Goal: Task Accomplishment & Management: Manage account settings

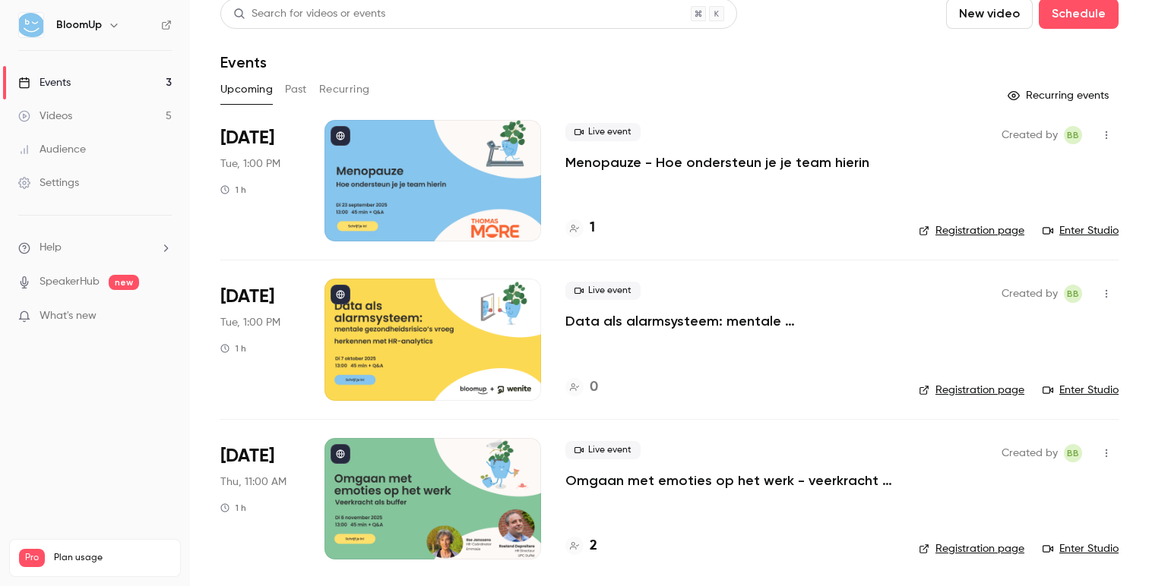
scroll to position [11, 0]
click at [591, 544] on h4 "2" at bounding box center [593, 546] width 8 height 21
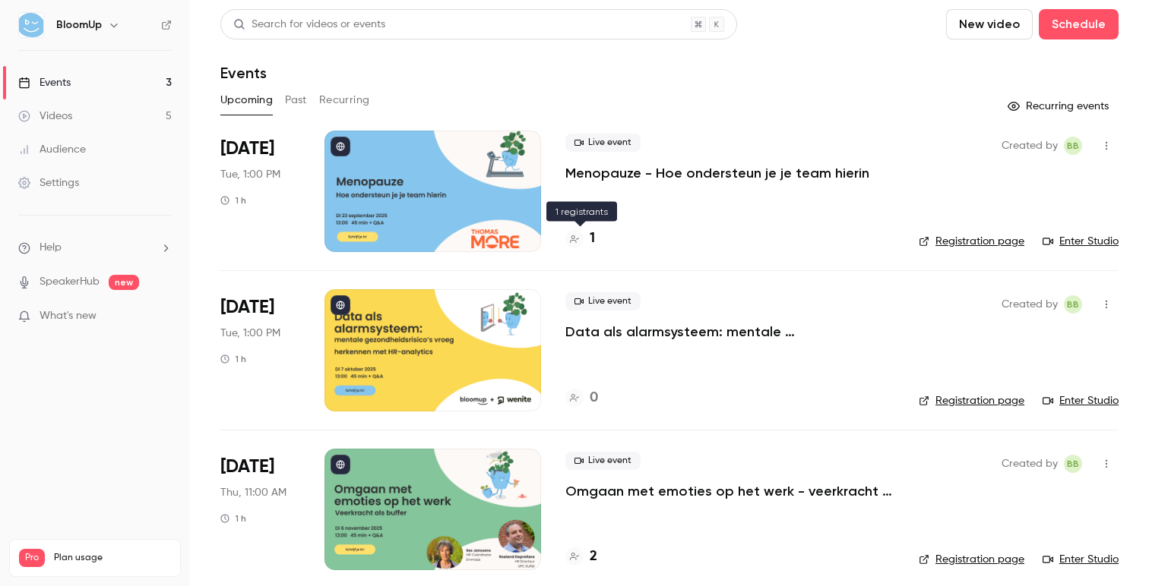
click at [580, 239] on div at bounding box center [574, 239] width 18 height 18
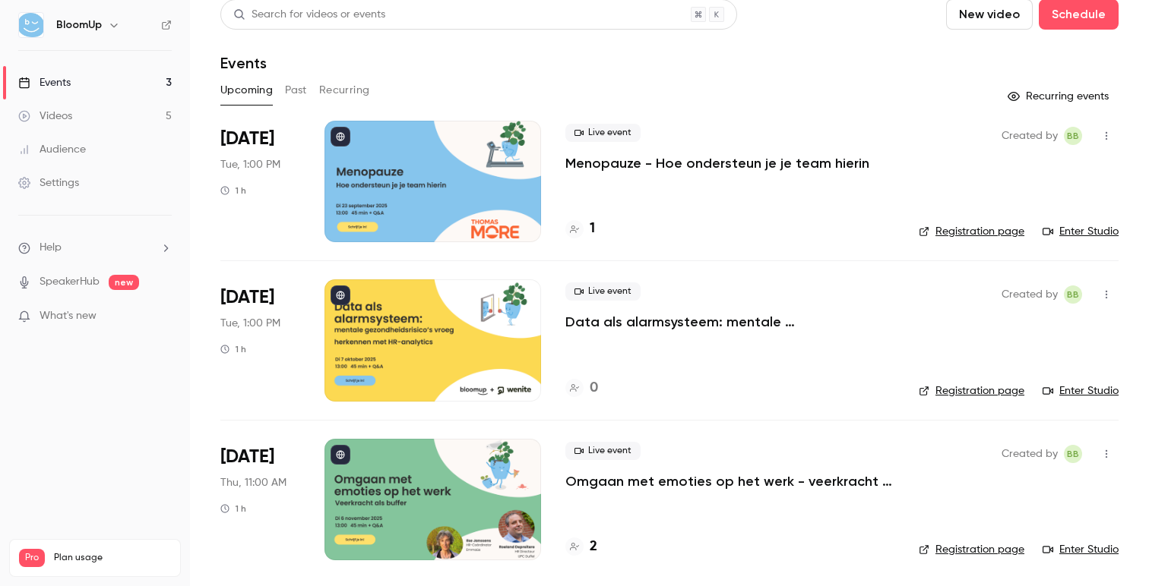
scroll to position [11, 0]
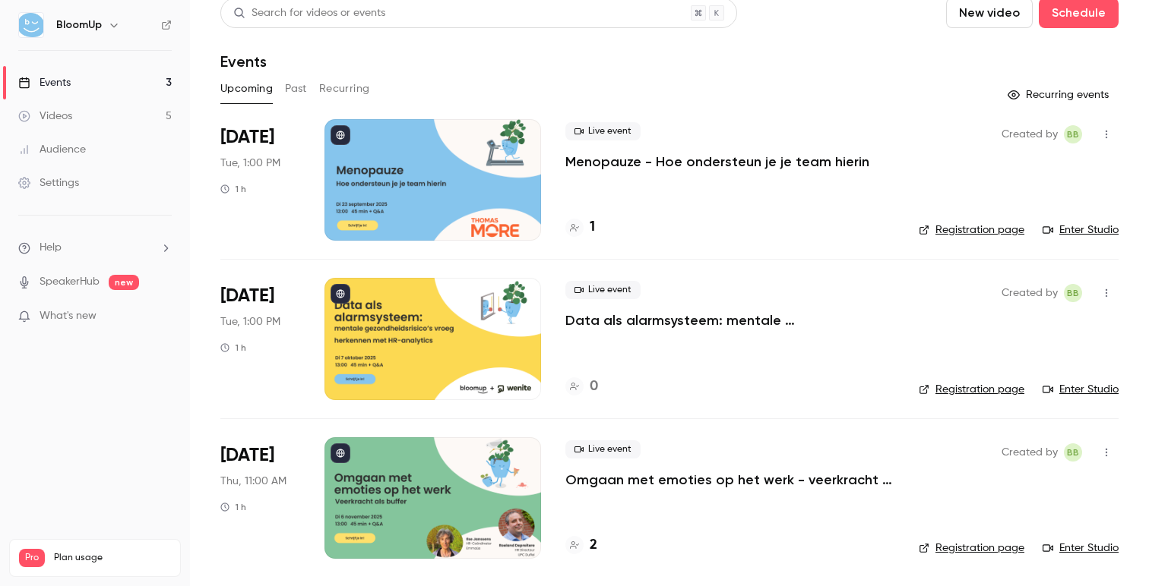
click at [303, 87] on button "Past" at bounding box center [296, 89] width 22 height 24
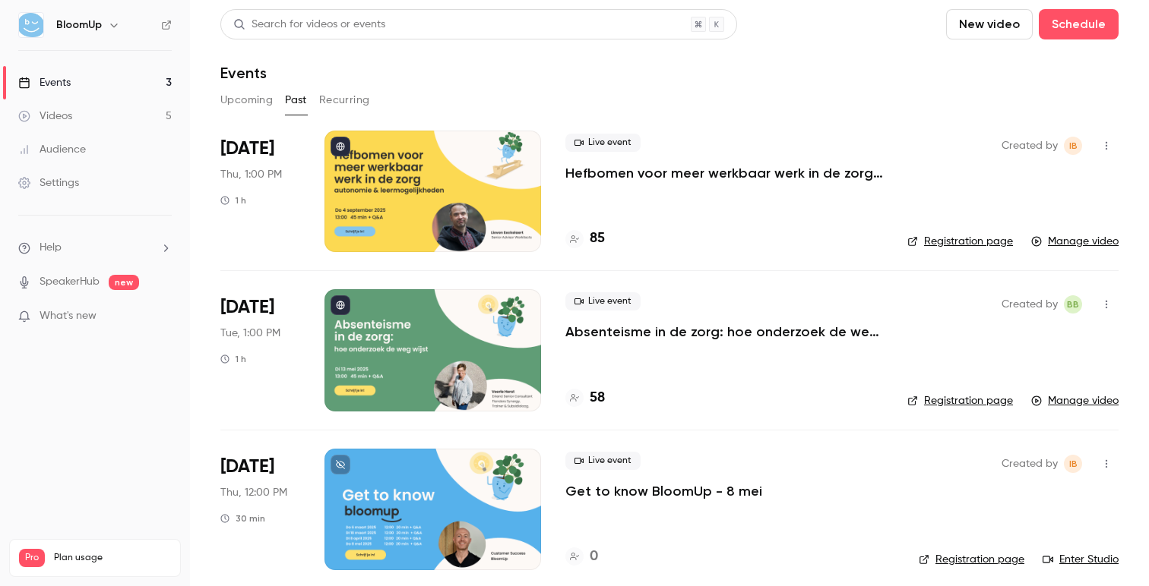
click at [536, 93] on div "Upcoming Past Recurring" at bounding box center [669, 100] width 898 height 24
click at [646, 340] on p "Absenteisme in de zorg: hoe onderzoek de weg wijst" at bounding box center [724, 332] width 318 height 18
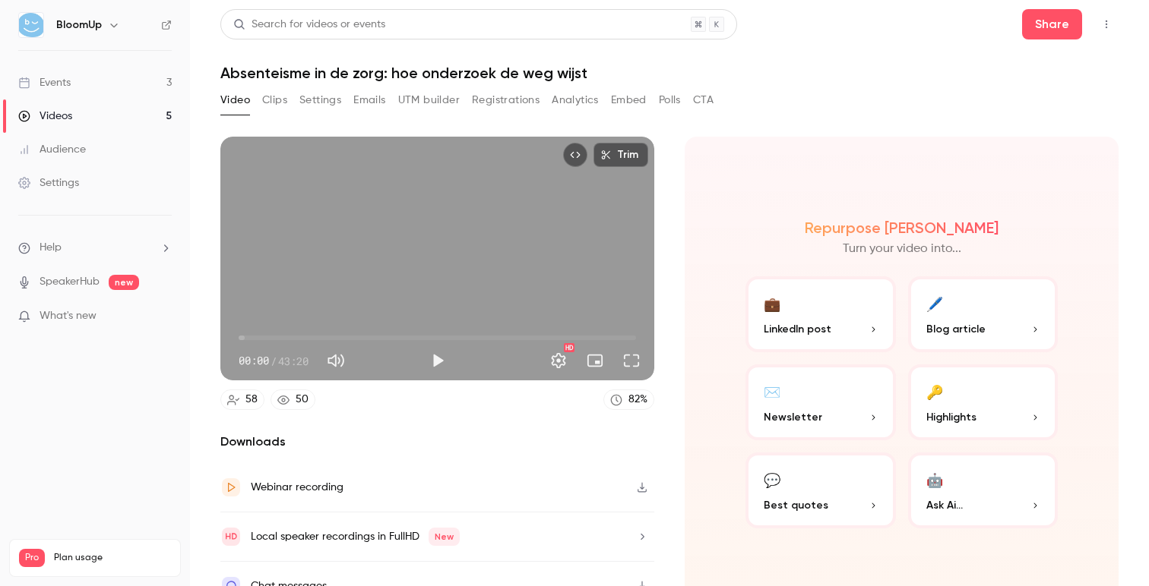
click at [352, 102] on div "Video Clips Settings Emails UTM builder Registrations Analytics Embed Polls CTA" at bounding box center [466, 100] width 493 height 24
click at [357, 103] on button "Emails" at bounding box center [369, 100] width 32 height 24
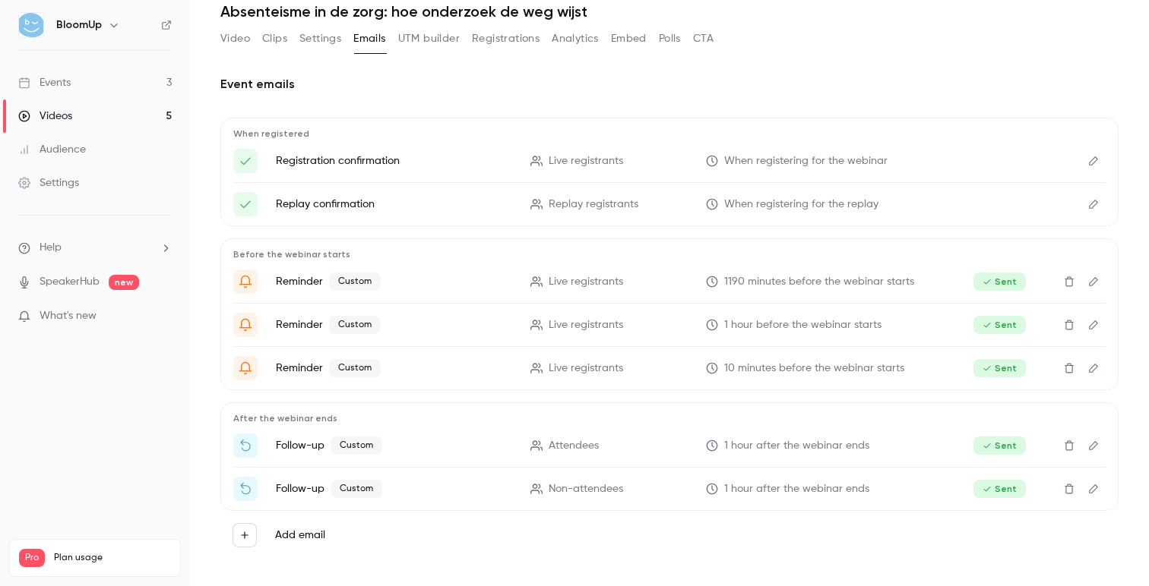
scroll to position [65, 0]
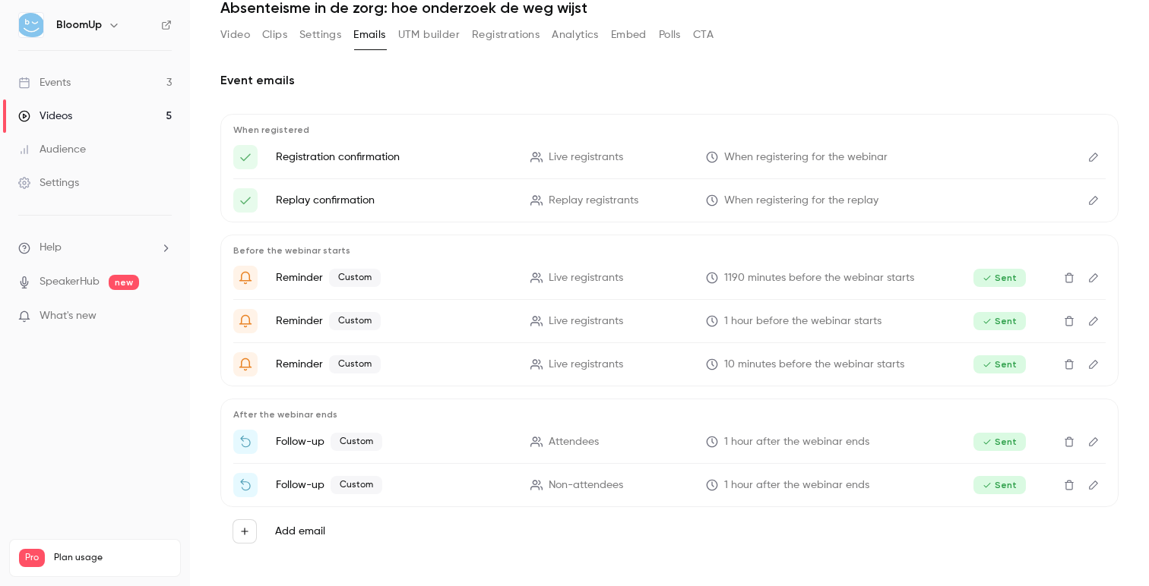
click at [1066, 446] on icon "Delete" at bounding box center [1069, 442] width 12 height 11
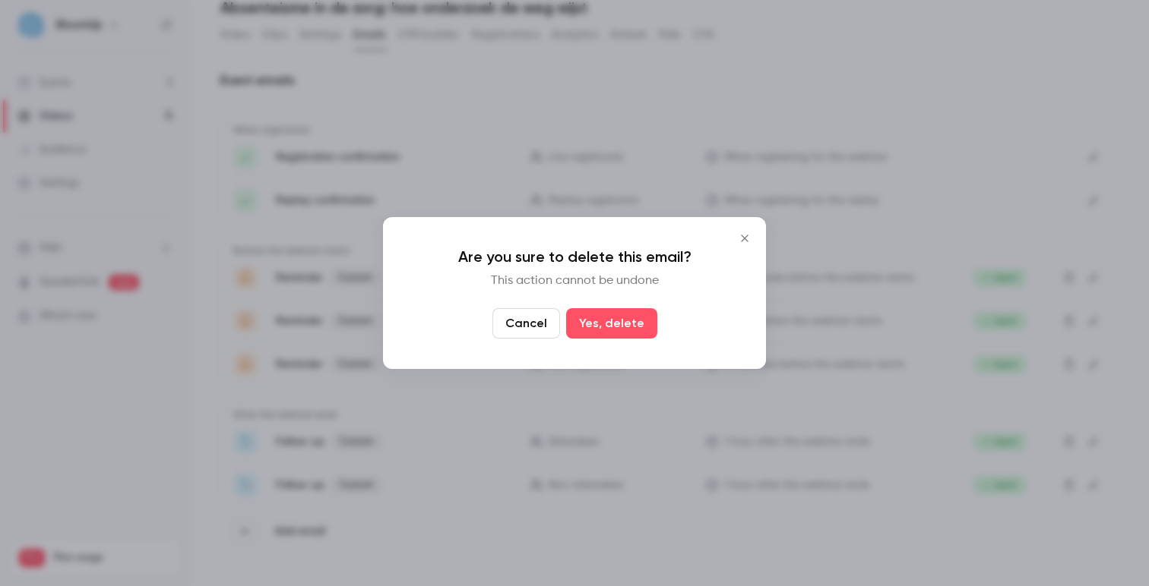
click at [745, 240] on icon "Close" at bounding box center [744, 238] width 18 height 12
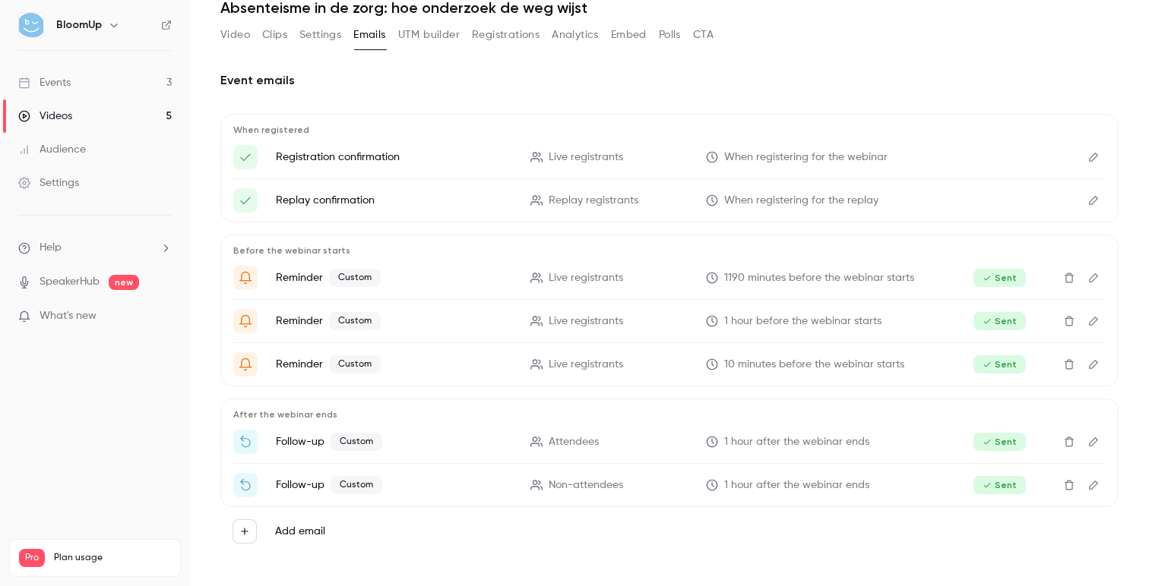
click at [1096, 445] on icon "Edit" at bounding box center [1093, 442] width 12 height 11
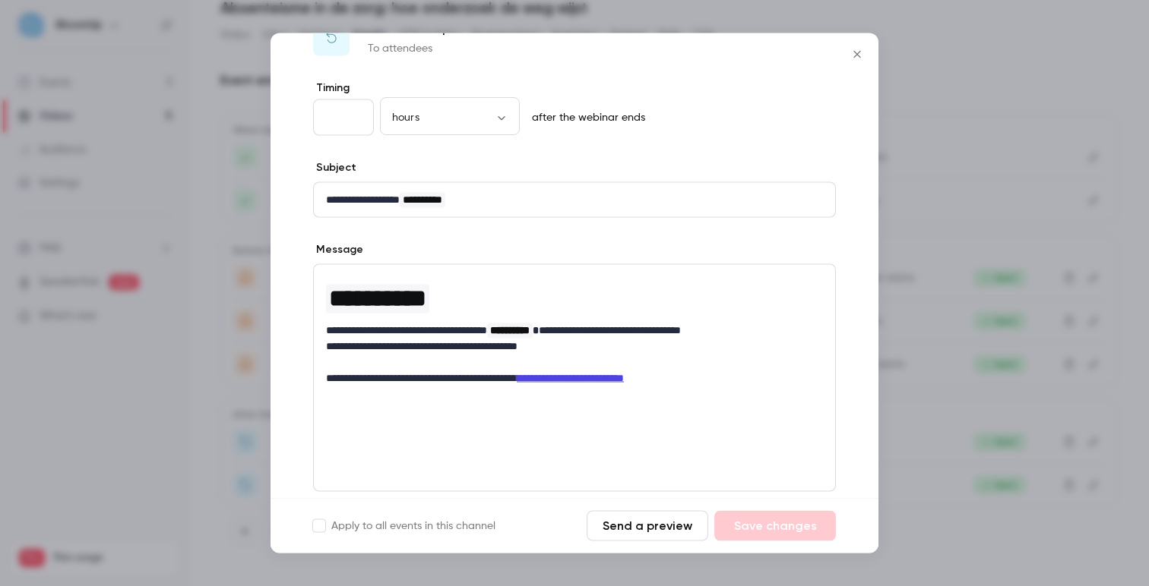
scroll to position [43, 0]
click at [852, 53] on icon "Close" at bounding box center [857, 55] width 18 height 12
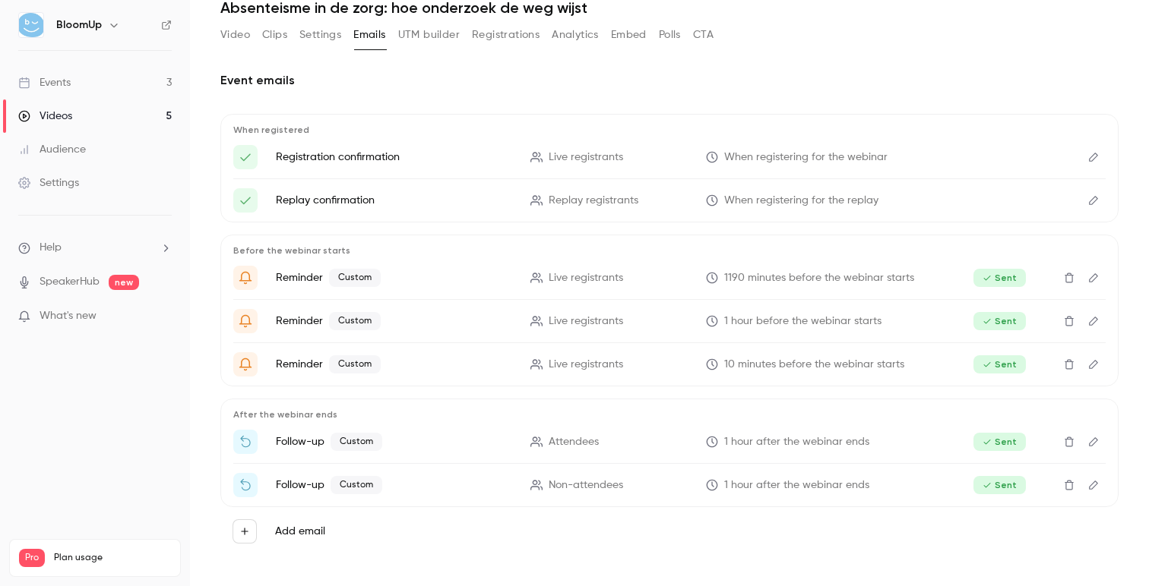
click at [1098, 488] on icon "Edit" at bounding box center [1093, 485] width 12 height 11
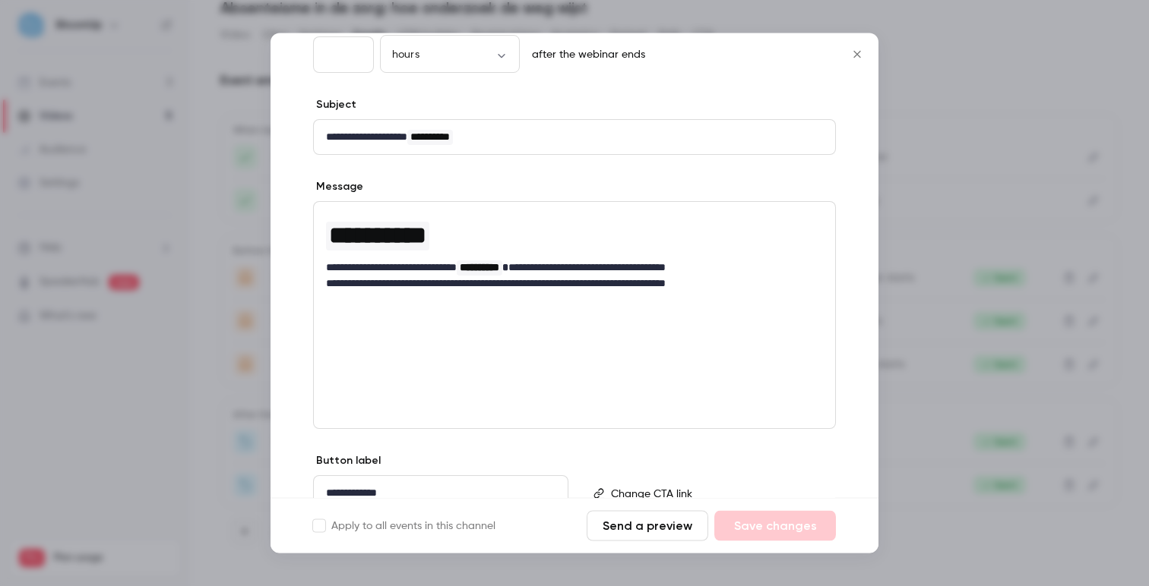
scroll to position [26, 0]
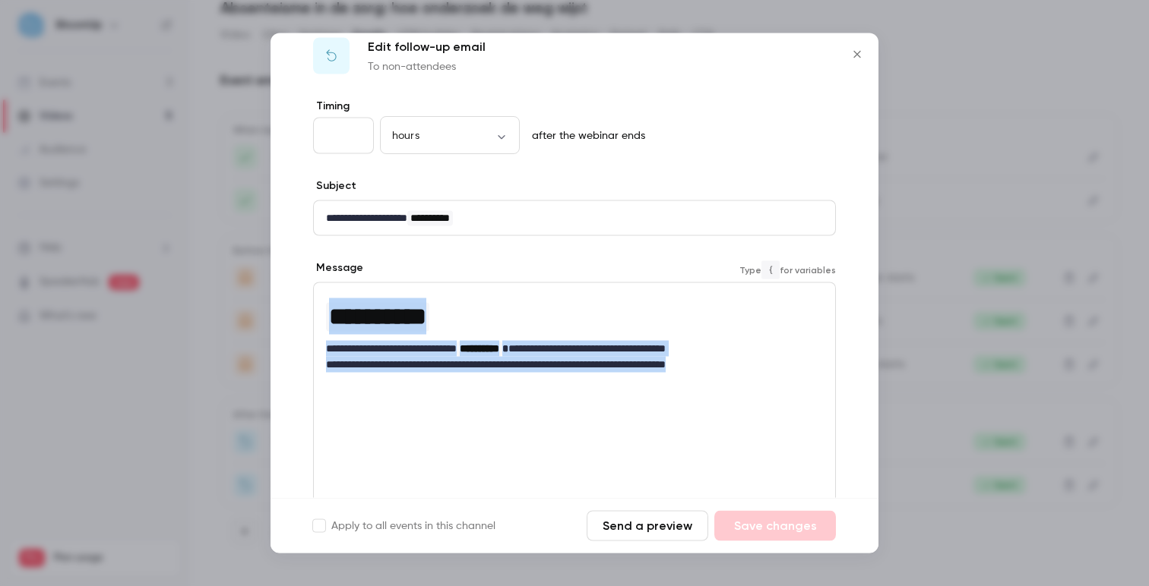
drag, startPoint x: 782, startPoint y: 372, endPoint x: 237, endPoint y: 295, distance: 550.0
click at [237, 295] on div "**********" at bounding box center [574, 293] width 1149 height 586
copy div "**********"
click at [855, 52] on icon "Close" at bounding box center [856, 54] width 7 height 7
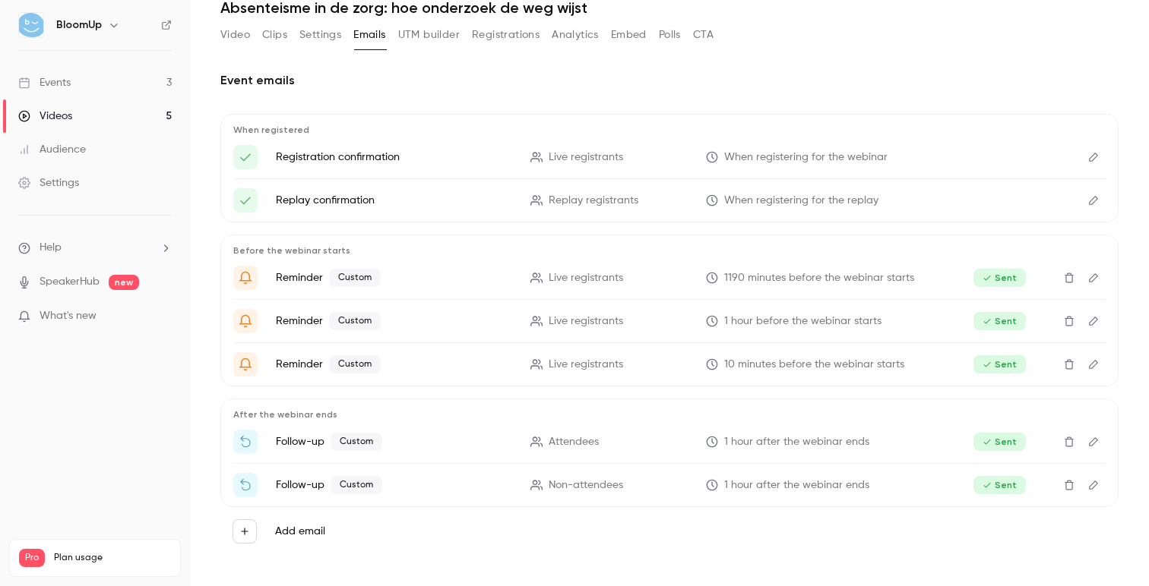
click at [1092, 441] on icon "Edit" at bounding box center [1093, 442] width 9 height 9
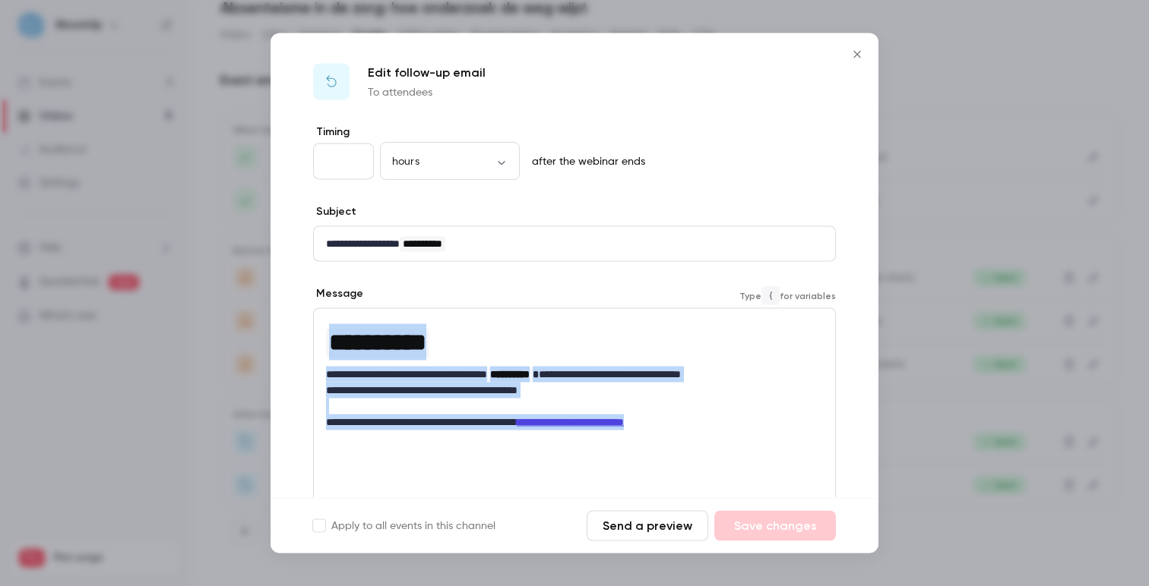
drag, startPoint x: 711, startPoint y: 423, endPoint x: 302, endPoint y: 342, distance: 416.7
click at [302, 342] on div "**********" at bounding box center [574, 399] width 608 height 548
copy div "**********"
click at [858, 52] on icon "Close" at bounding box center [856, 54] width 7 height 7
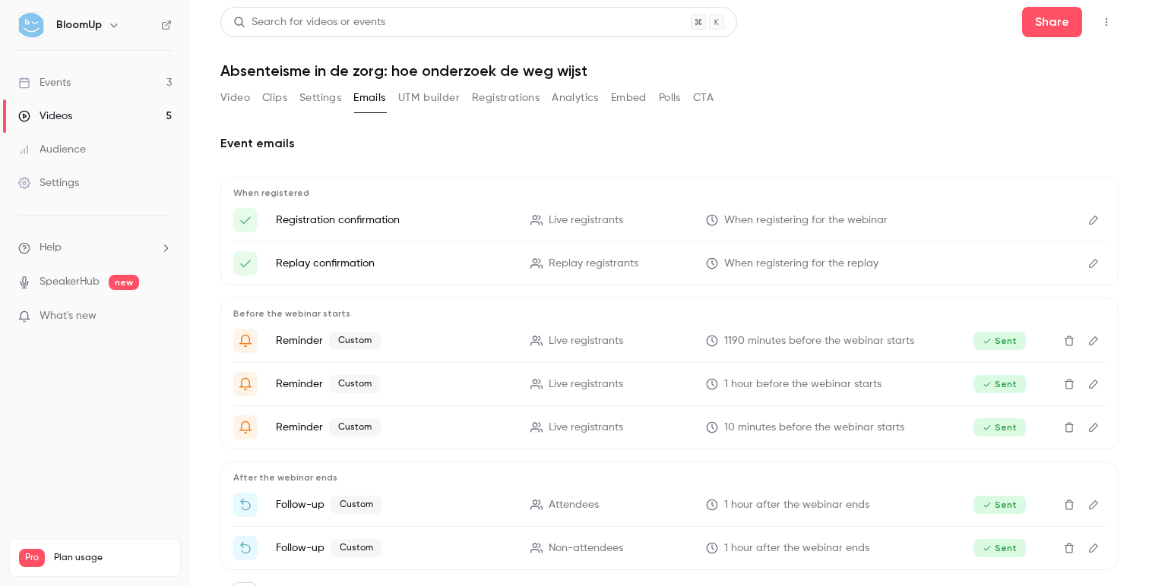
scroll to position [0, 0]
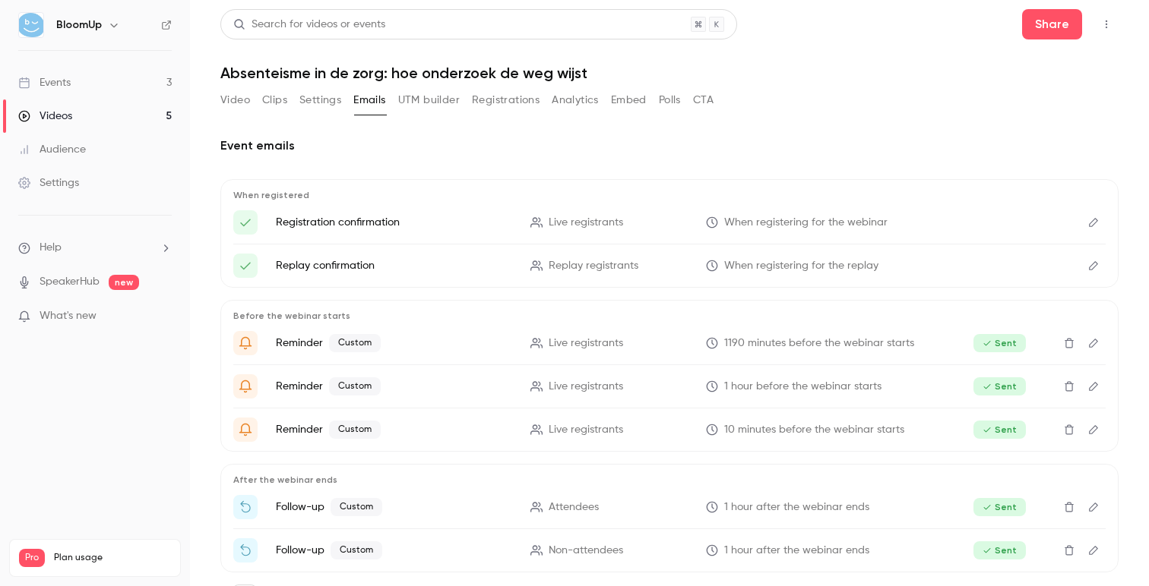
click at [99, 119] on link "Videos 5" at bounding box center [95, 116] width 190 height 33
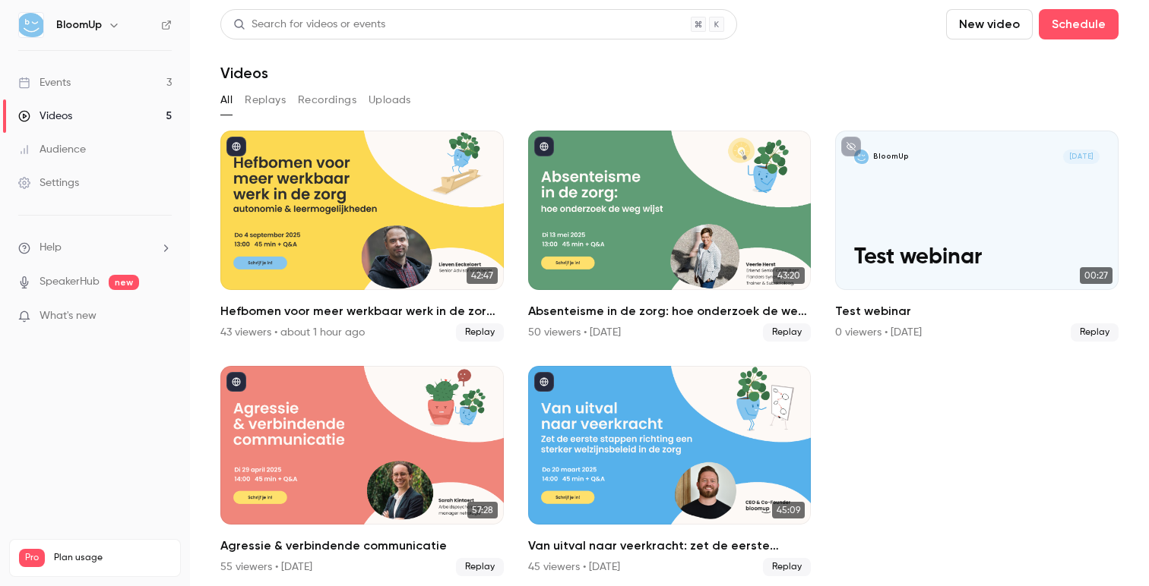
click at [74, 89] on link "Events 3" at bounding box center [95, 82] width 190 height 33
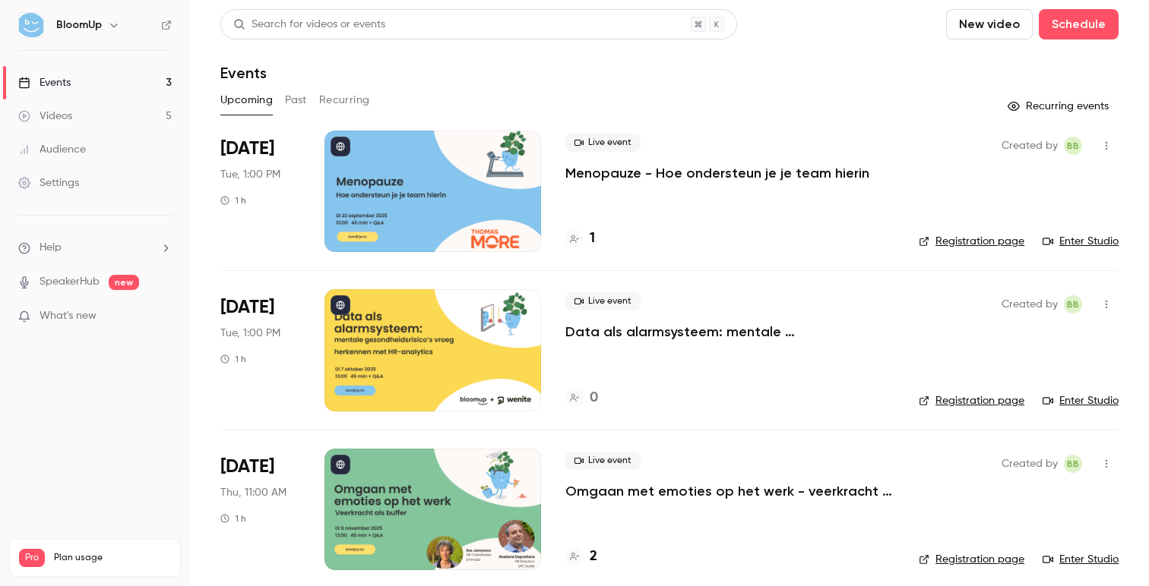
click at [108, 127] on link "Videos 5" at bounding box center [95, 116] width 190 height 33
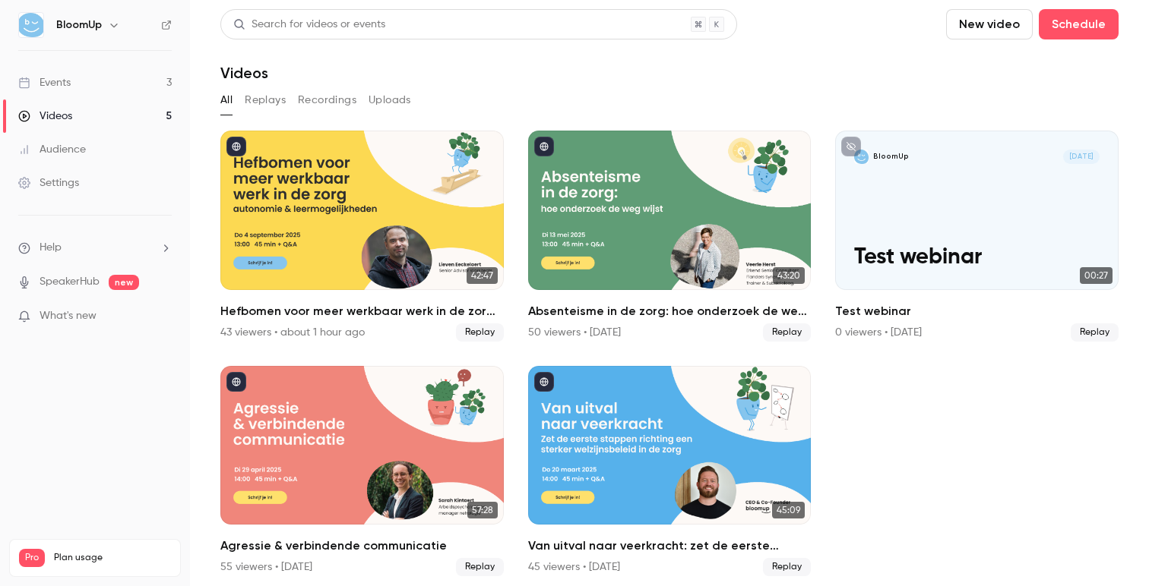
click at [120, 86] on link "Events 3" at bounding box center [95, 82] width 190 height 33
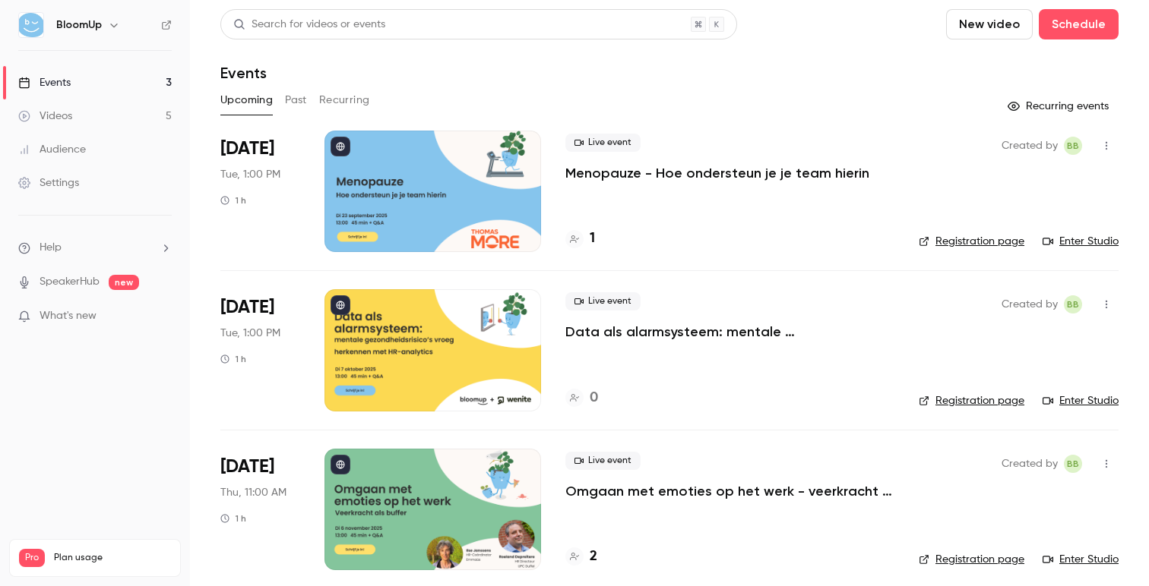
click at [559, 100] on div "Upcoming Past Recurring" at bounding box center [669, 100] width 898 height 24
click at [303, 93] on button "Past" at bounding box center [296, 100] width 22 height 24
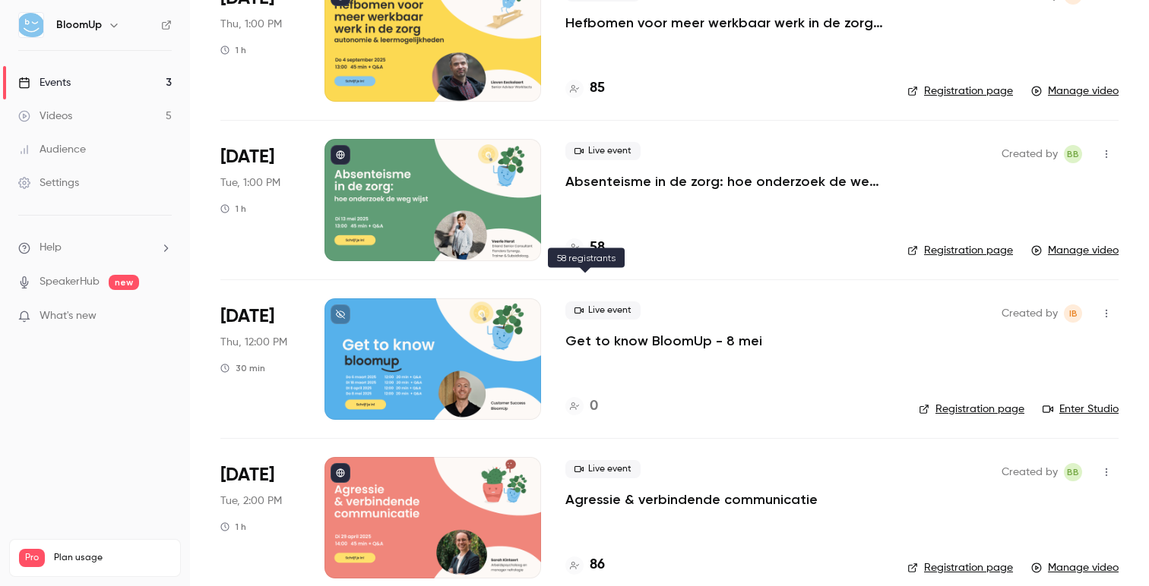
scroll to position [488, 0]
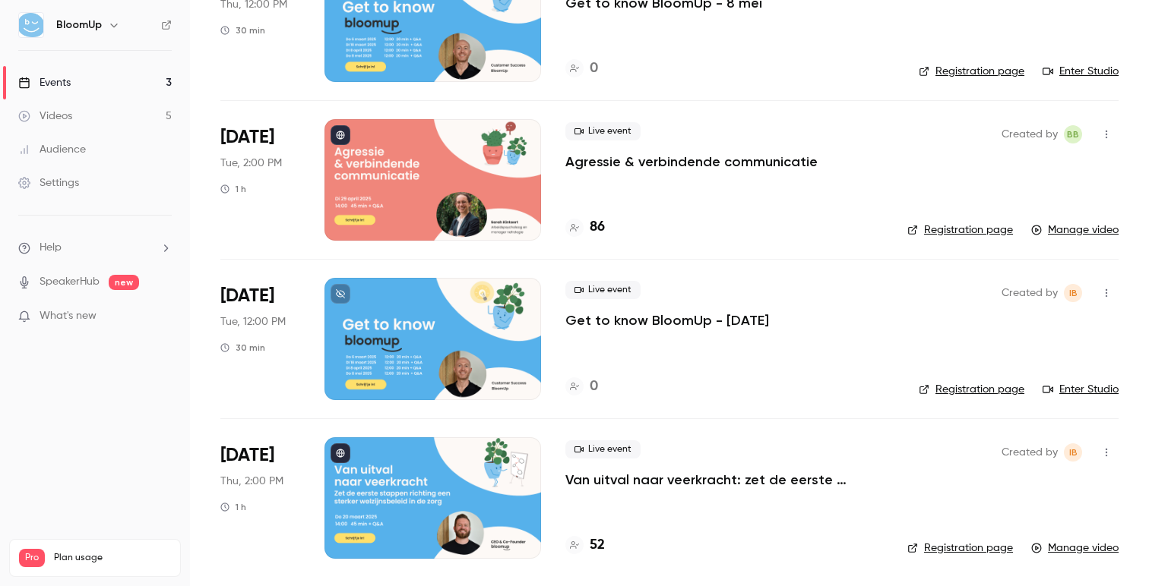
click at [514, 187] on div at bounding box center [432, 180] width 216 height 122
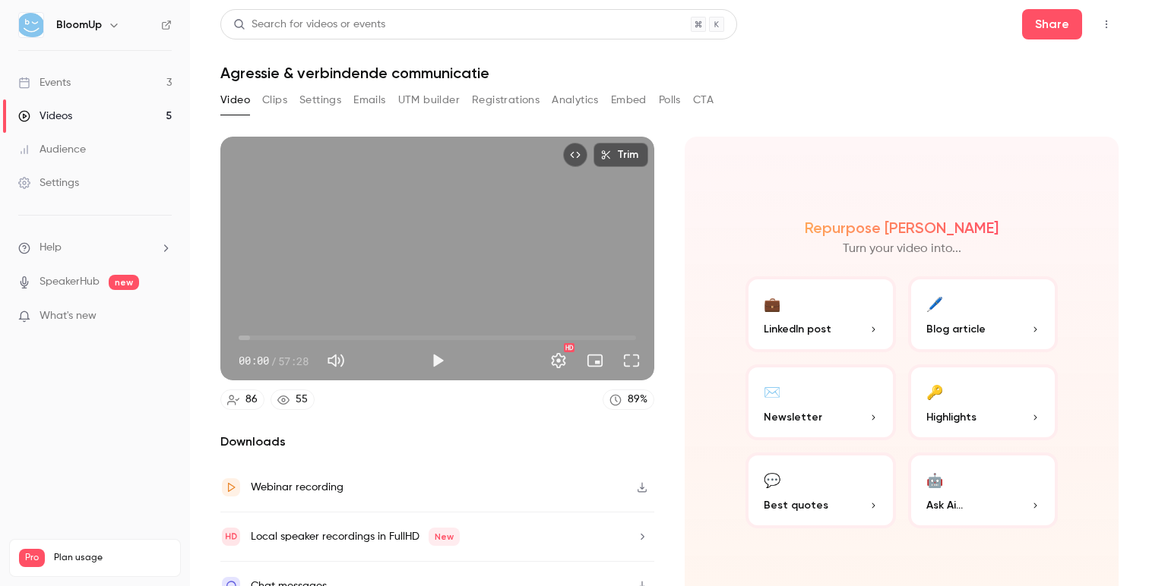
click at [299, 98] on div "Video Clips Settings Emails UTM builder Registrations Analytics Embed Polls CTA" at bounding box center [466, 100] width 493 height 24
click at [327, 104] on button "Settings" at bounding box center [320, 100] width 42 height 24
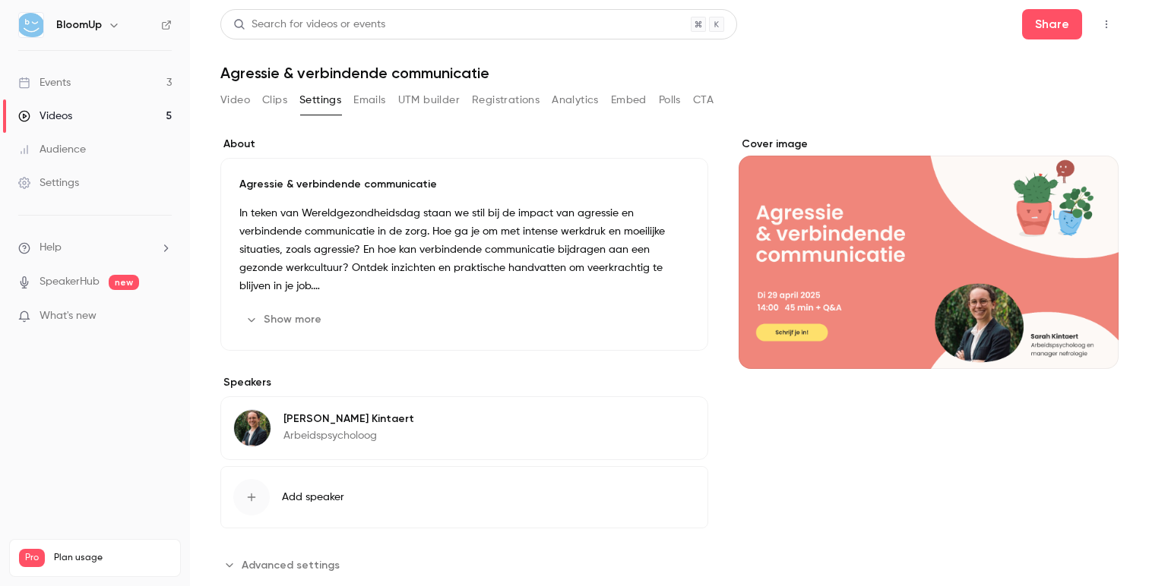
click at [656, 327] on button "Edit" at bounding box center [661, 320] width 55 height 24
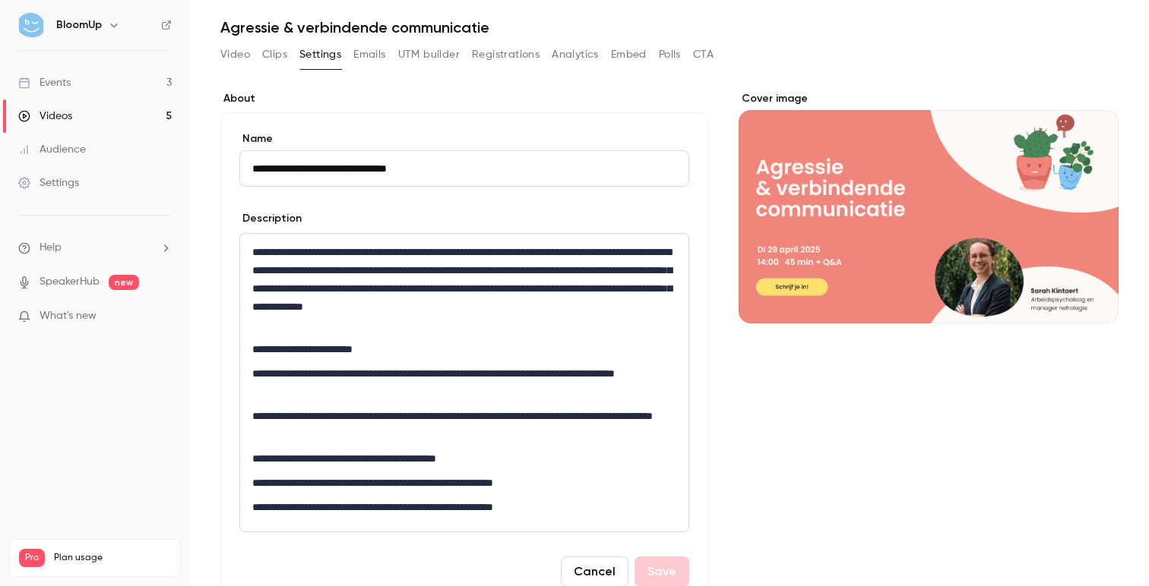
scroll to position [142, 0]
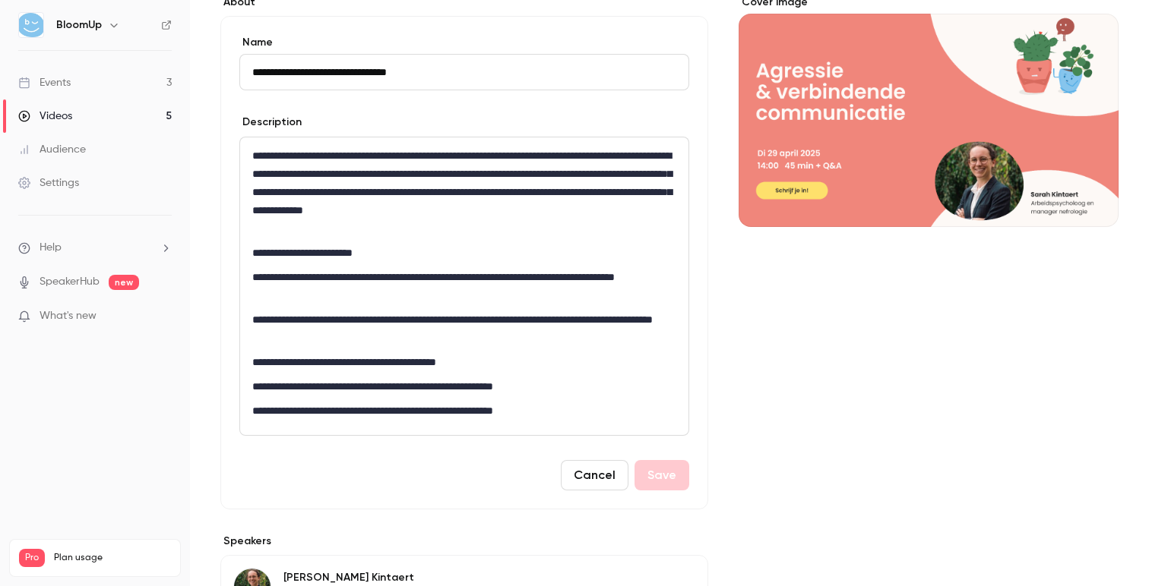
click at [472, 348] on div "**********" at bounding box center [464, 286] width 448 height 298
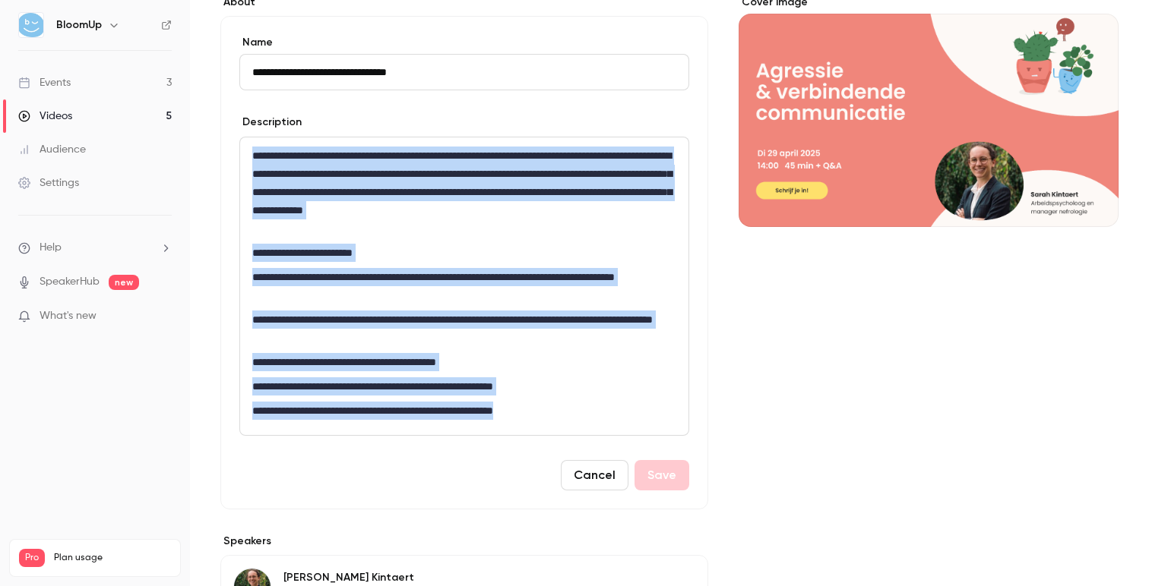
drag, startPoint x: 570, startPoint y: 407, endPoint x: 194, endPoint y: 115, distance: 475.7
click at [194, 115] on main "**********" at bounding box center [669, 293] width 959 height 586
click at [437, 239] on div "**********" at bounding box center [464, 286] width 448 height 298
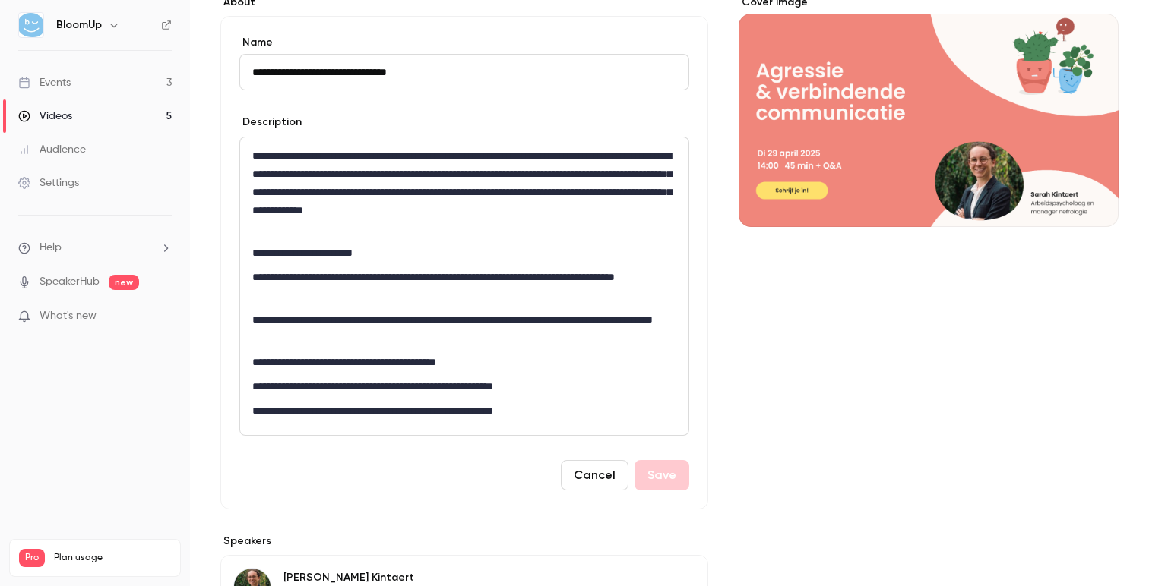
click at [582, 472] on button "Cancel" at bounding box center [595, 475] width 68 height 30
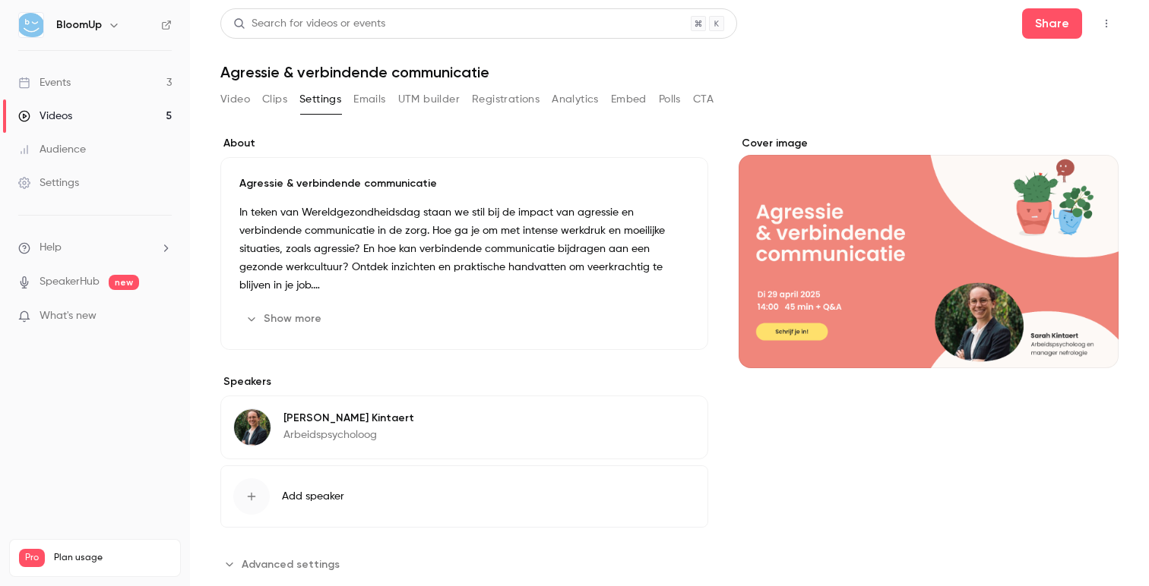
scroll to position [0, 0]
click at [302, 321] on button "Show more" at bounding box center [284, 320] width 91 height 24
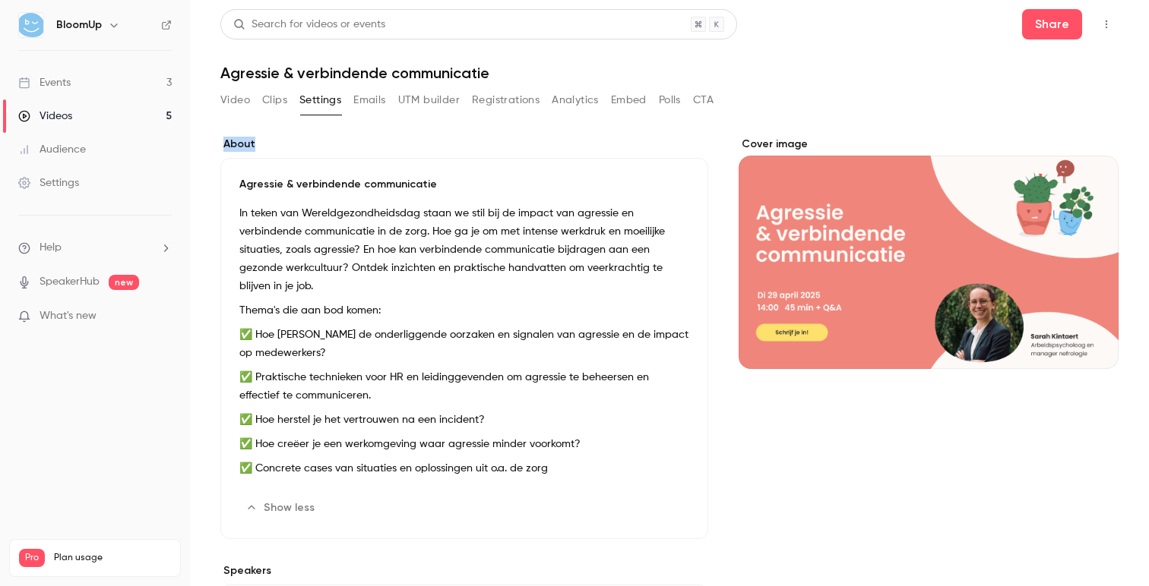
drag, startPoint x: 258, startPoint y: 144, endPoint x: 226, endPoint y: 145, distance: 31.9
click at [226, 145] on label "About" at bounding box center [464, 144] width 488 height 15
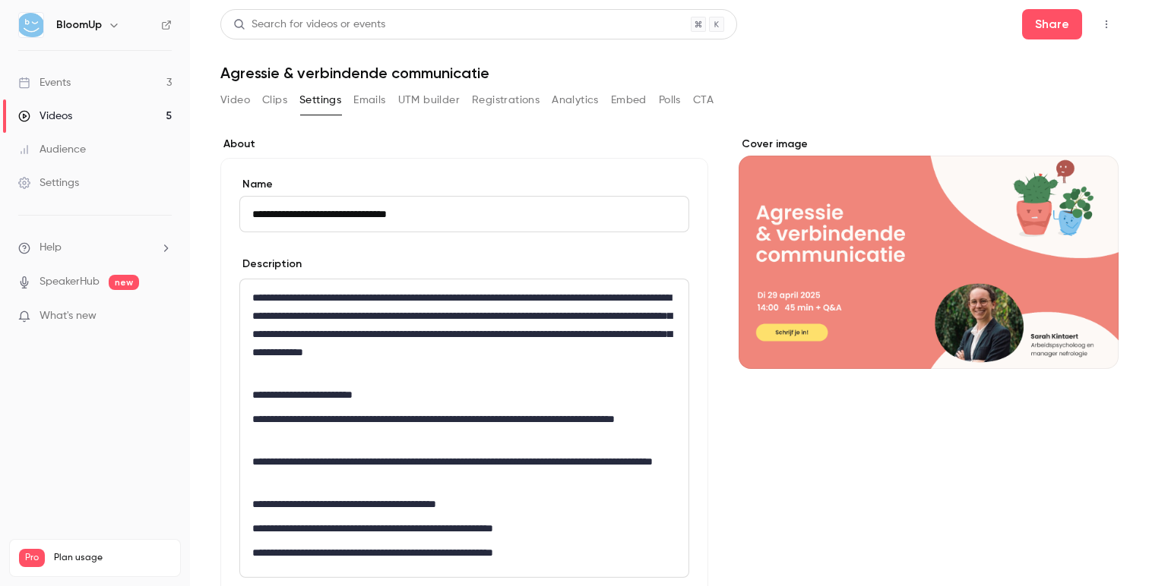
click at [277, 145] on label "About" at bounding box center [464, 144] width 488 height 15
click at [283, 146] on label "About" at bounding box center [464, 144] width 488 height 15
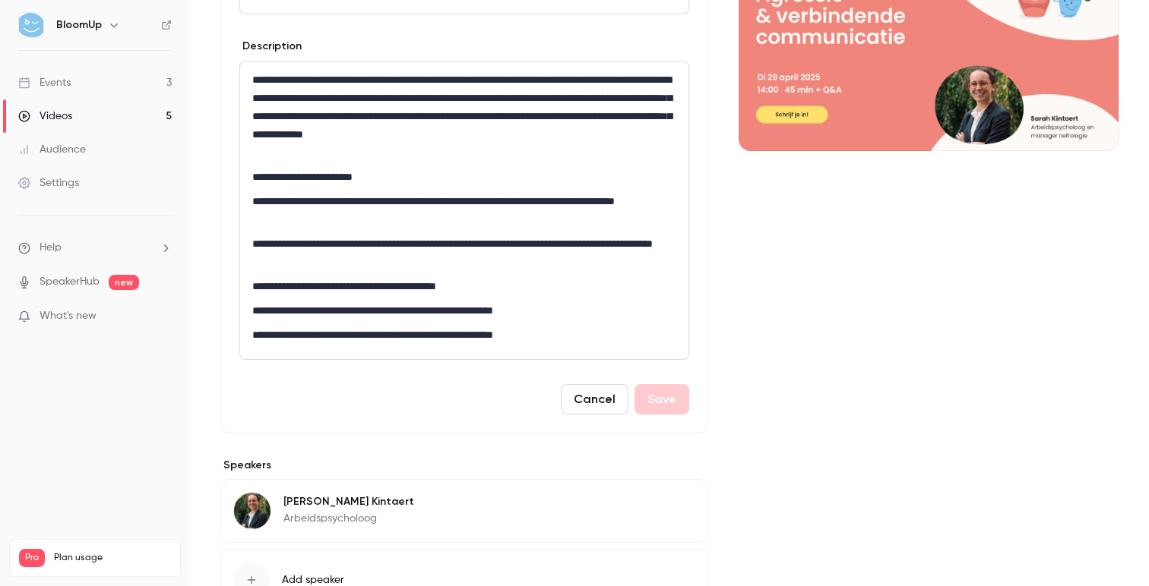
scroll to position [113, 0]
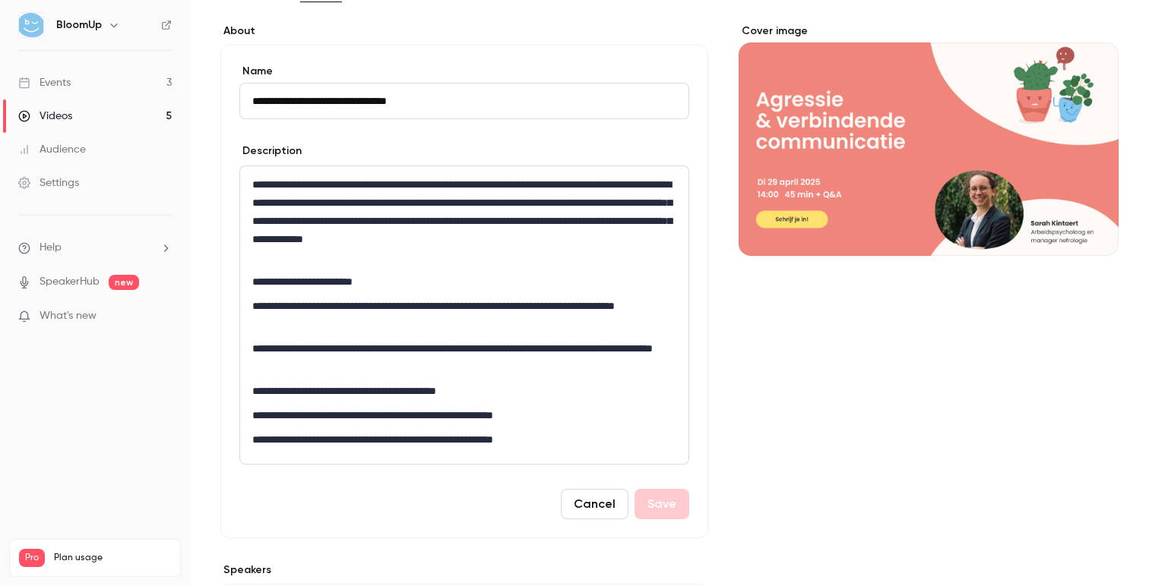
click at [575, 502] on button "Cancel" at bounding box center [595, 504] width 68 height 30
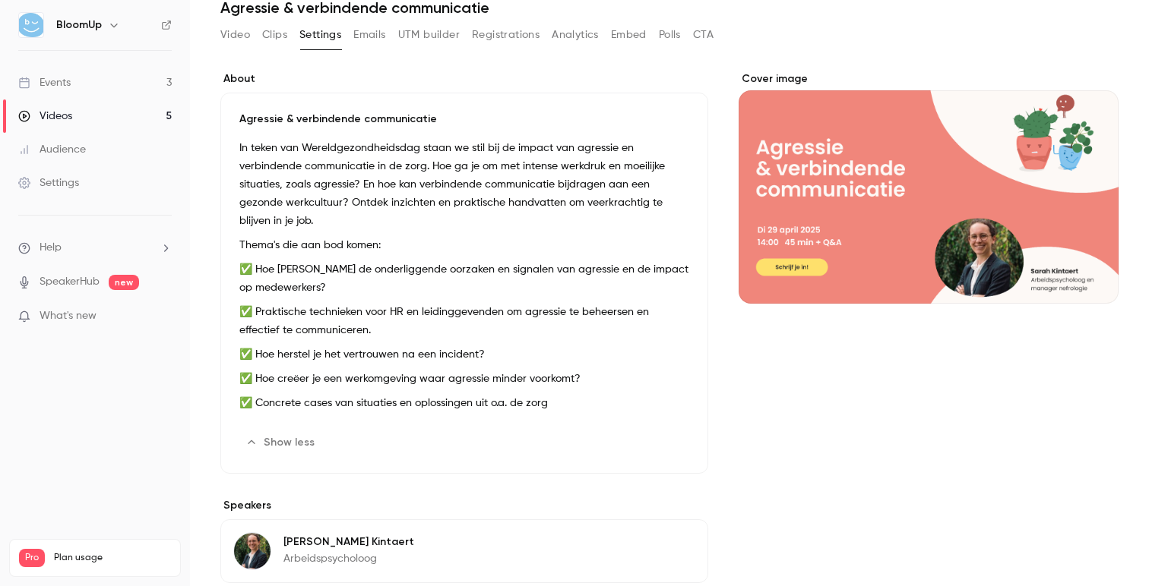
scroll to position [0, 0]
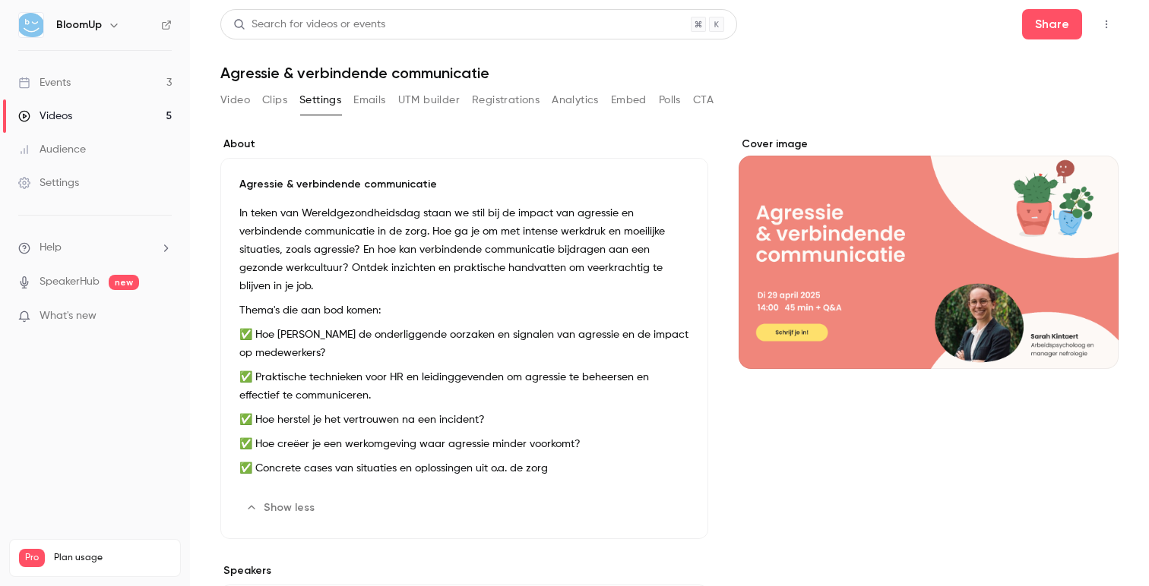
click at [96, 79] on link "Events 3" at bounding box center [95, 82] width 190 height 33
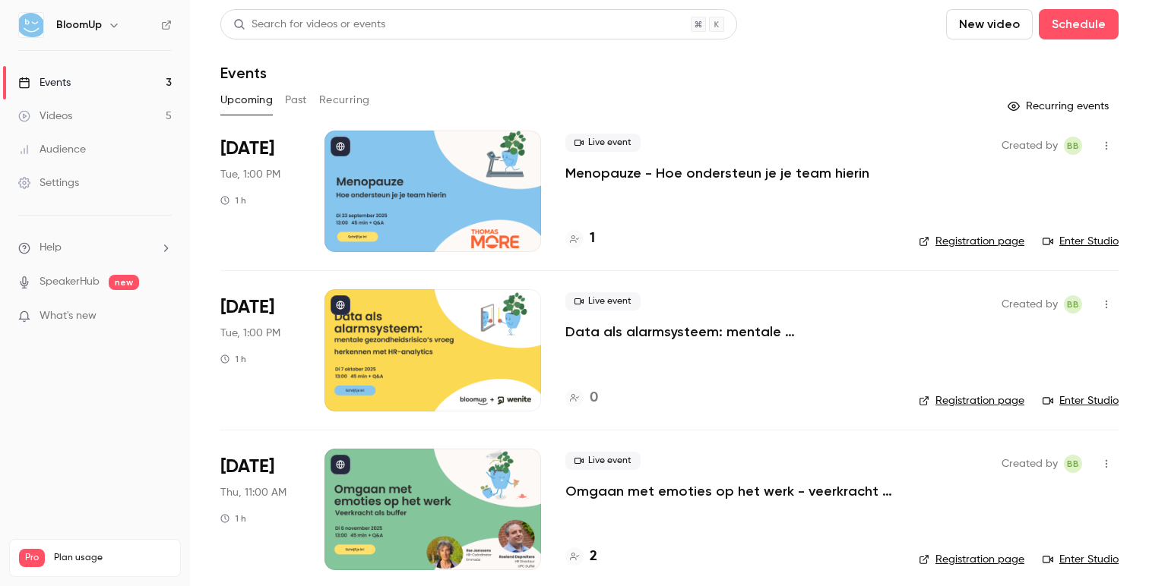
click at [302, 99] on button "Past" at bounding box center [296, 100] width 22 height 24
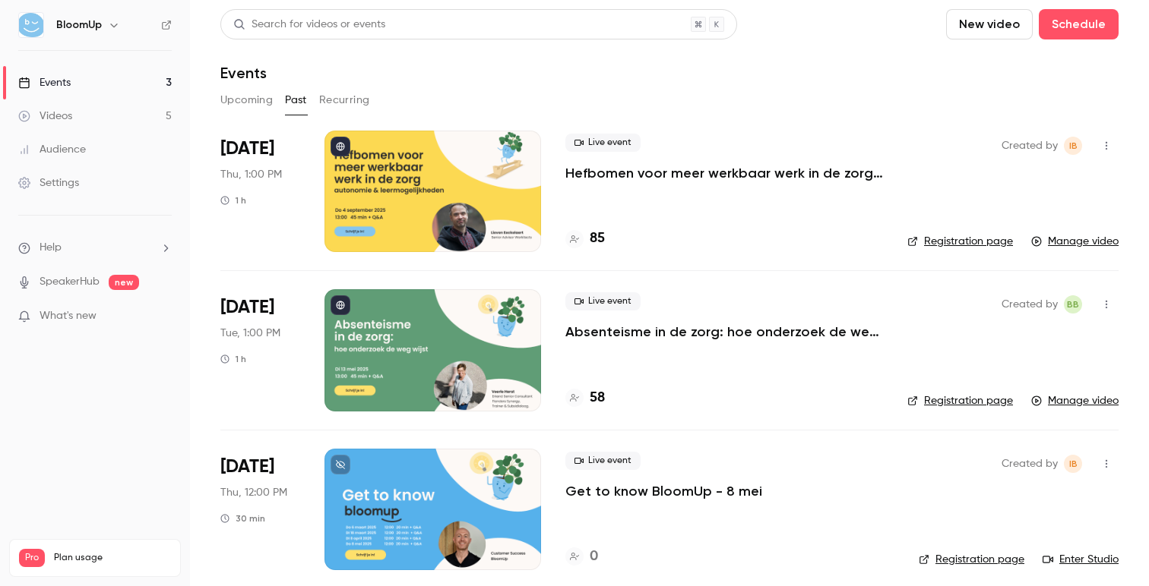
click at [251, 100] on button "Upcoming" at bounding box center [246, 100] width 52 height 24
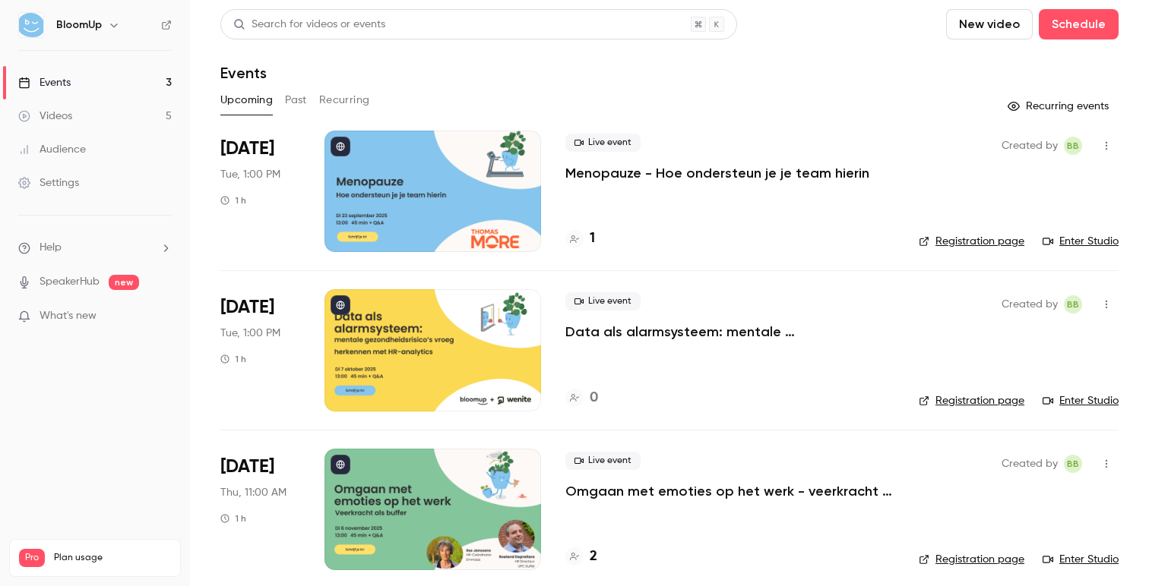
click at [122, 83] on link "Events 3" at bounding box center [95, 82] width 190 height 33
click at [330, 69] on div "Events" at bounding box center [669, 73] width 898 height 18
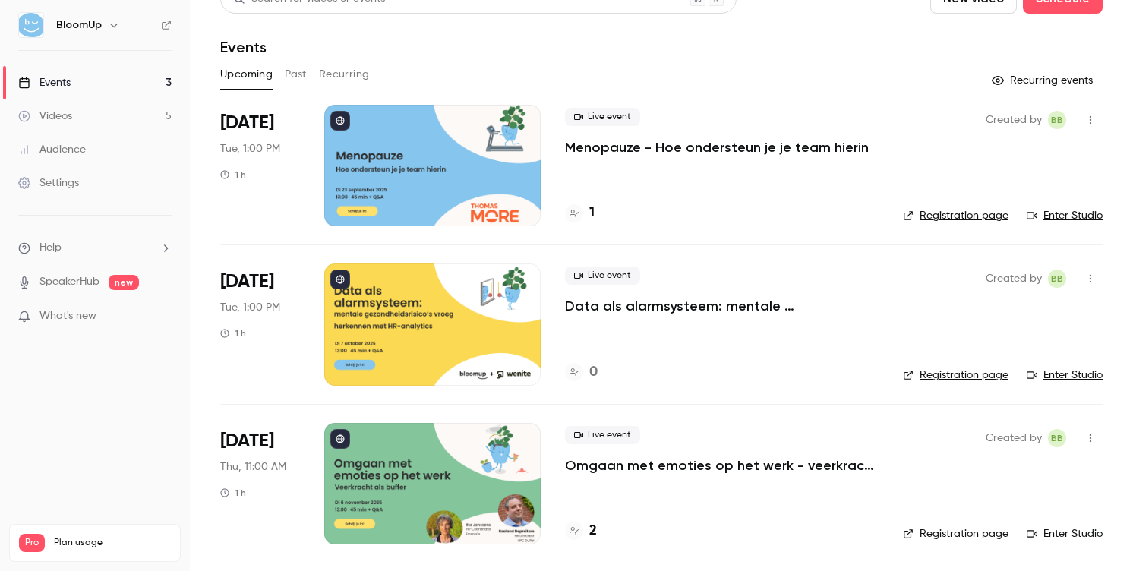
scroll to position [27, 0]
click at [296, 74] on button "Past" at bounding box center [296, 74] width 22 height 24
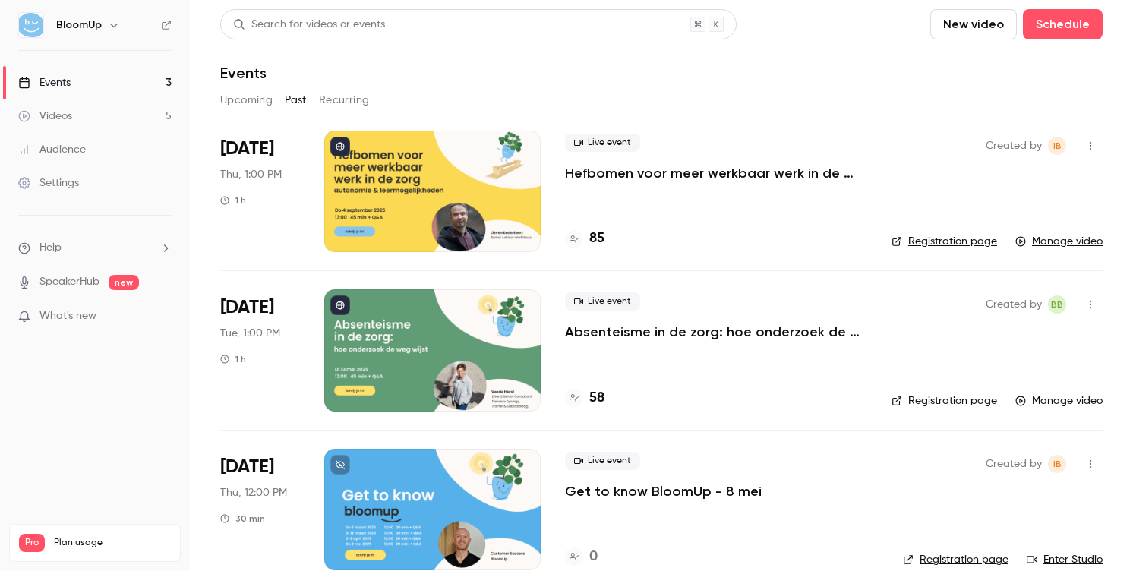
click at [750, 179] on p "Hefbomen voor meer werkbaar werk in de zorg - autonomie & leermogelijkheden" at bounding box center [716, 173] width 302 height 18
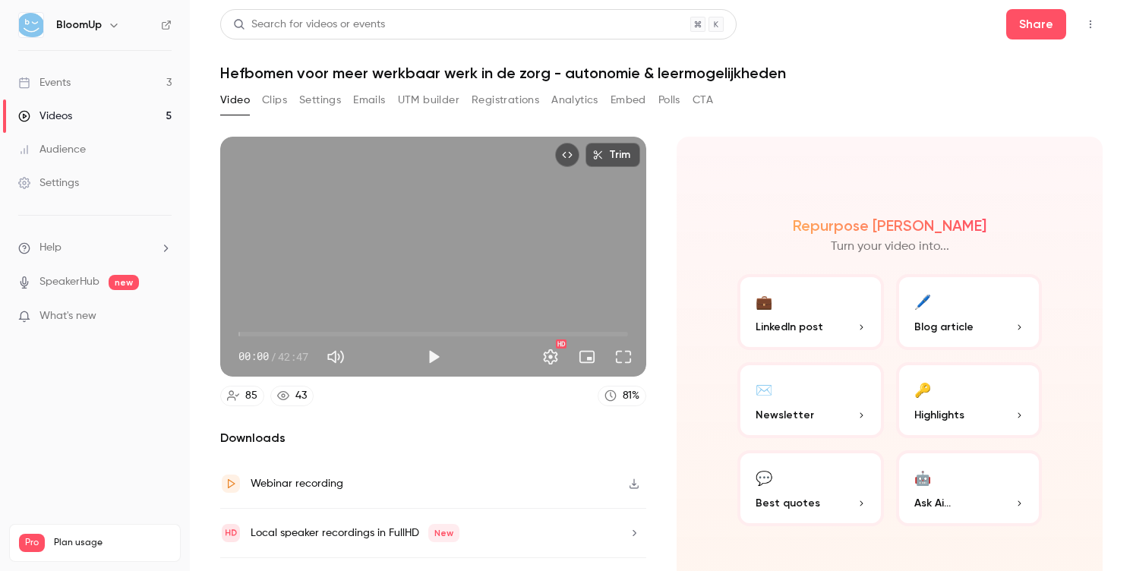
click at [485, 103] on button "Registrations" at bounding box center [506, 100] width 68 height 24
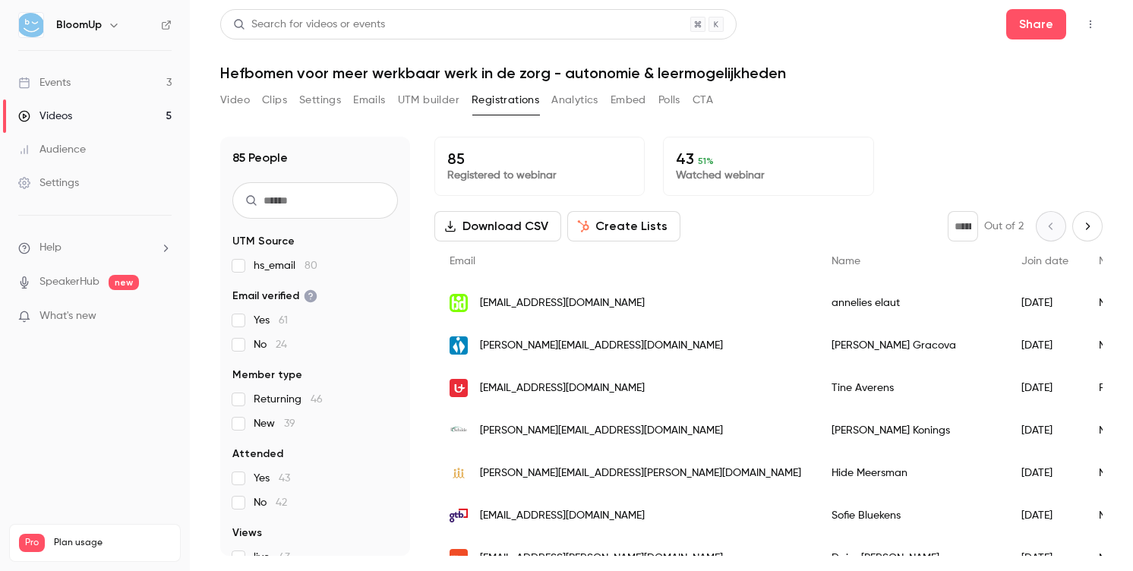
click at [372, 105] on button "Emails" at bounding box center [369, 100] width 32 height 24
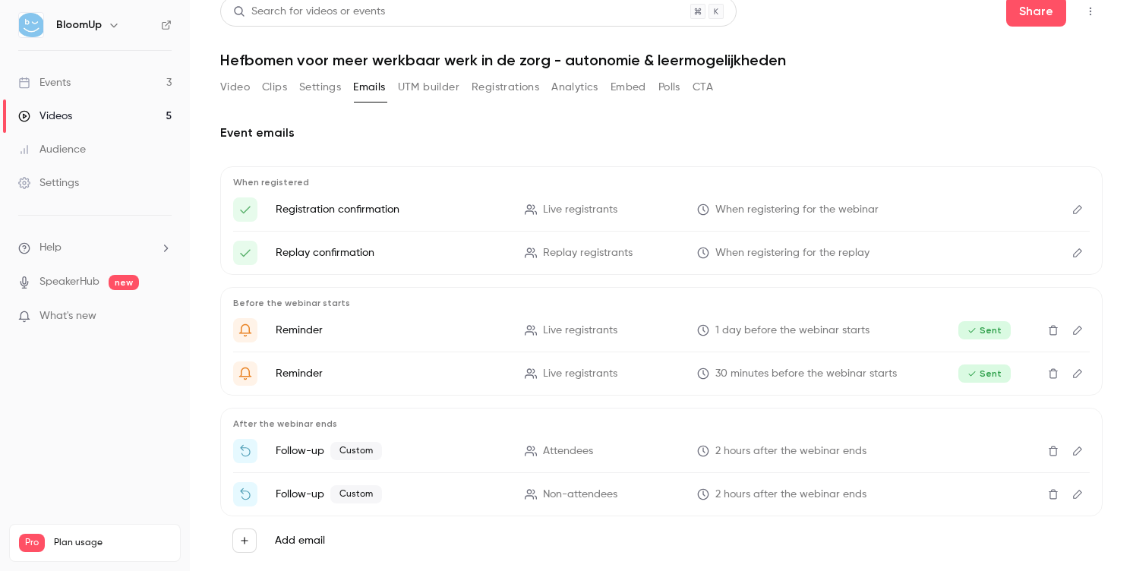
scroll to position [37, 0]
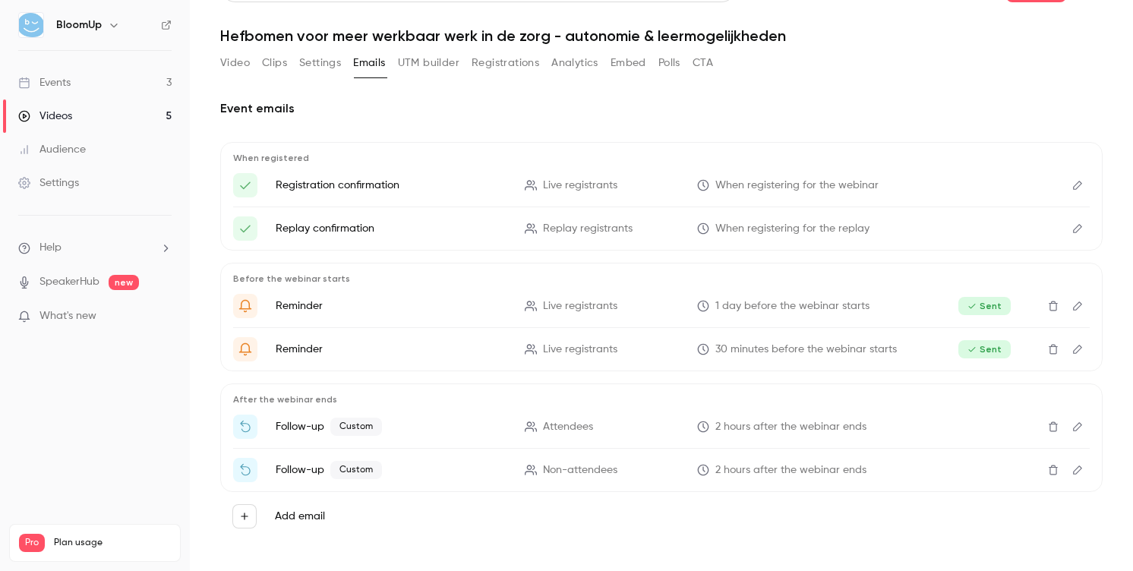
click at [1073, 469] on icon "Edit" at bounding box center [1078, 470] width 12 height 11
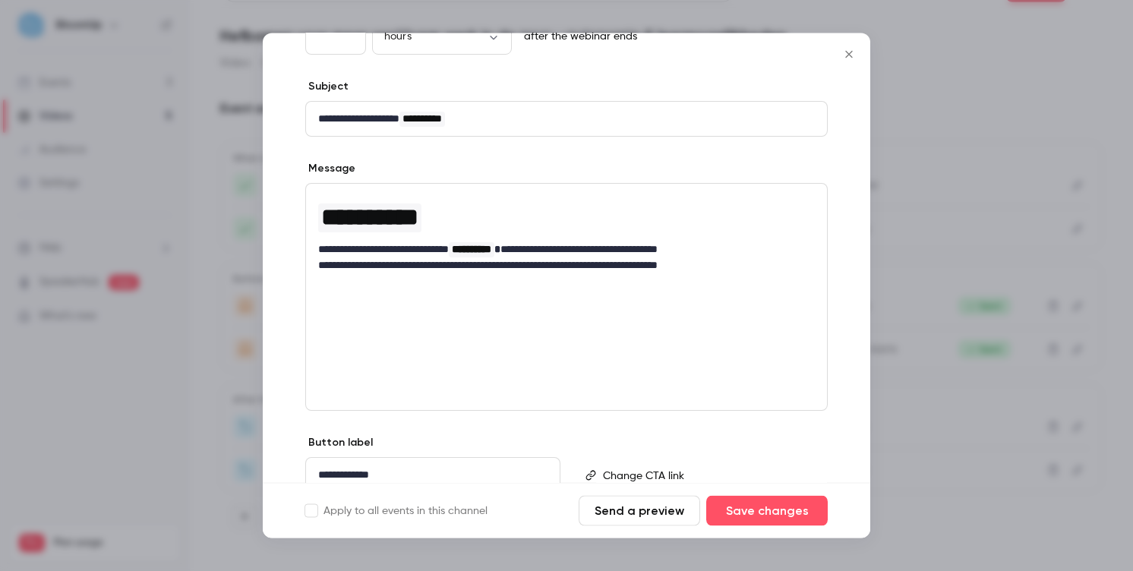
scroll to position [0, 0]
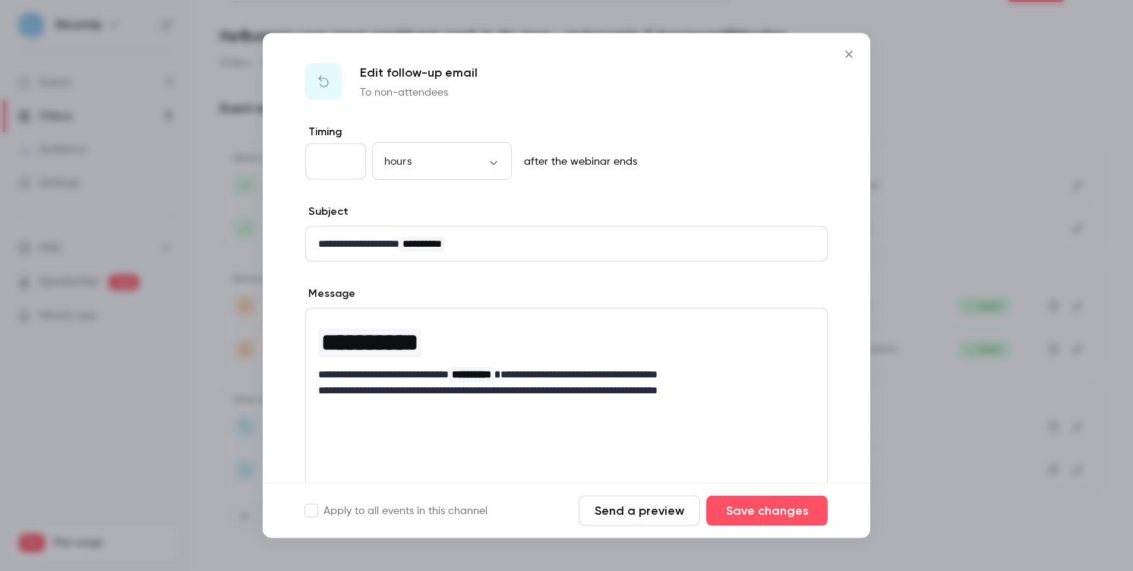
click at [849, 51] on icon "Close" at bounding box center [849, 55] width 18 height 12
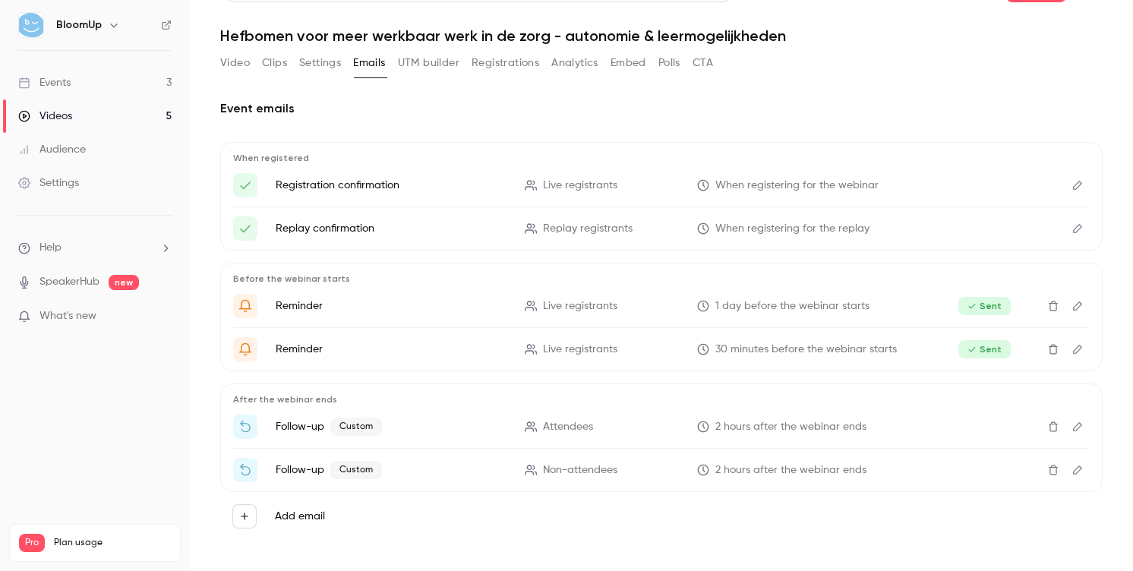
click at [1076, 428] on icon "Edit" at bounding box center [1078, 427] width 12 height 11
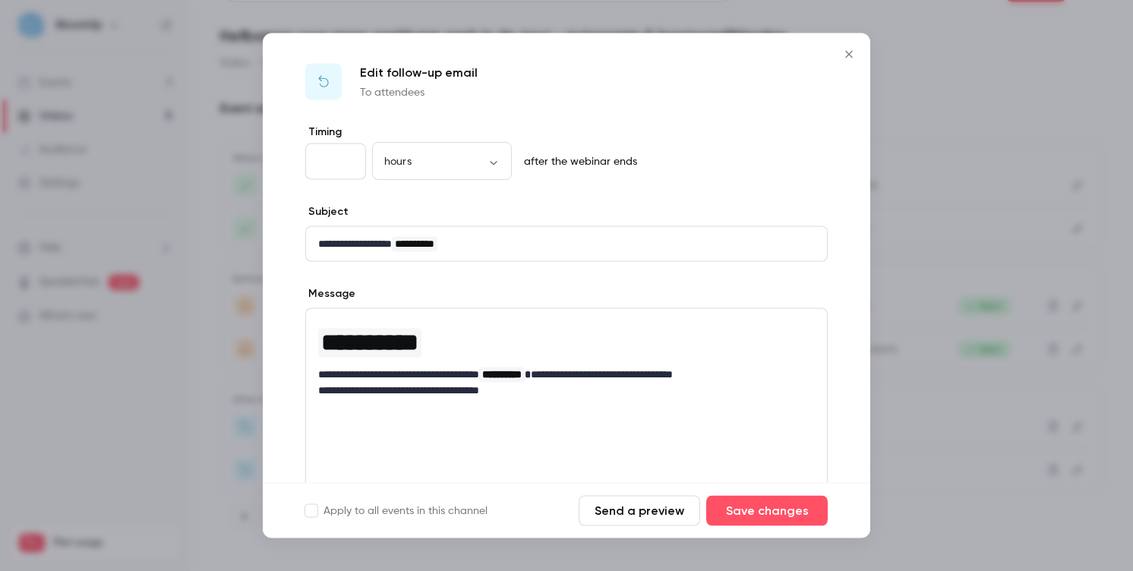
click at [842, 53] on icon "Close" at bounding box center [849, 55] width 18 height 12
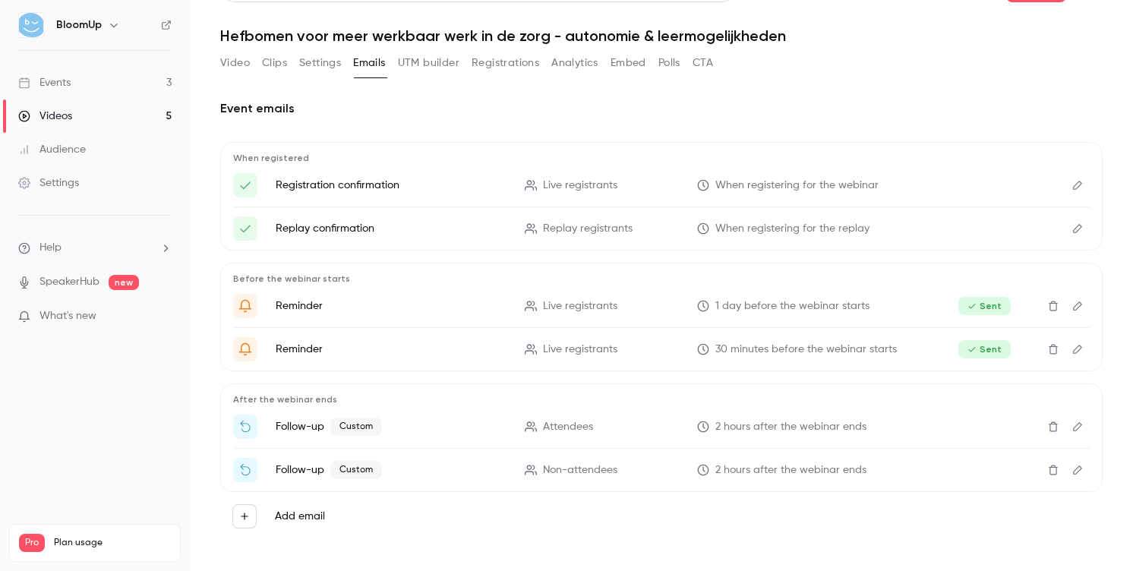
click at [1078, 428] on icon "Edit" at bounding box center [1077, 426] width 9 height 9
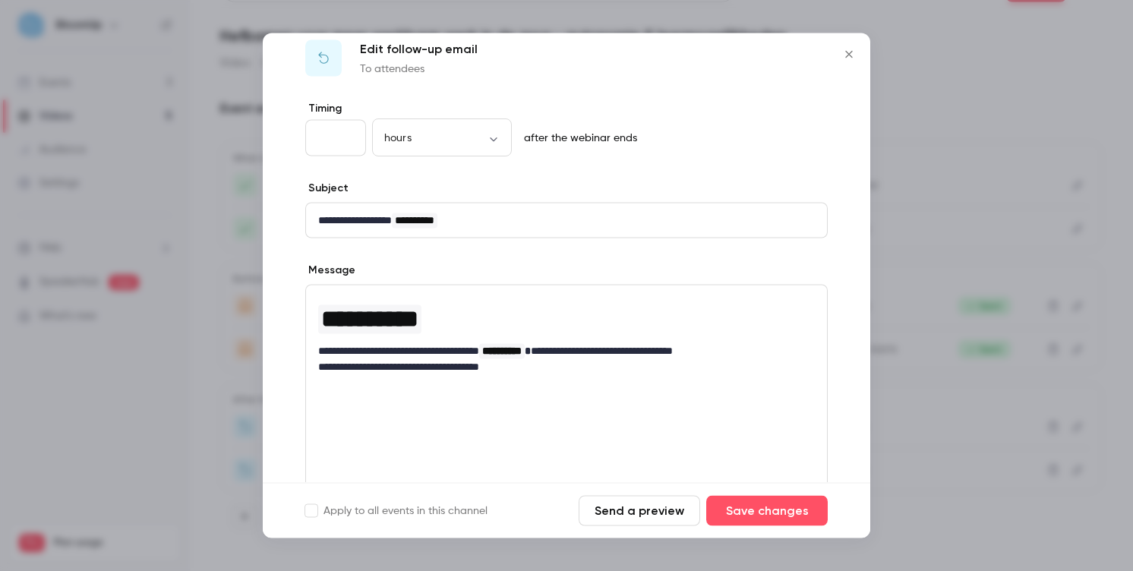
scroll to position [25, 0]
click at [520, 370] on p "**********" at bounding box center [566, 366] width 497 height 16
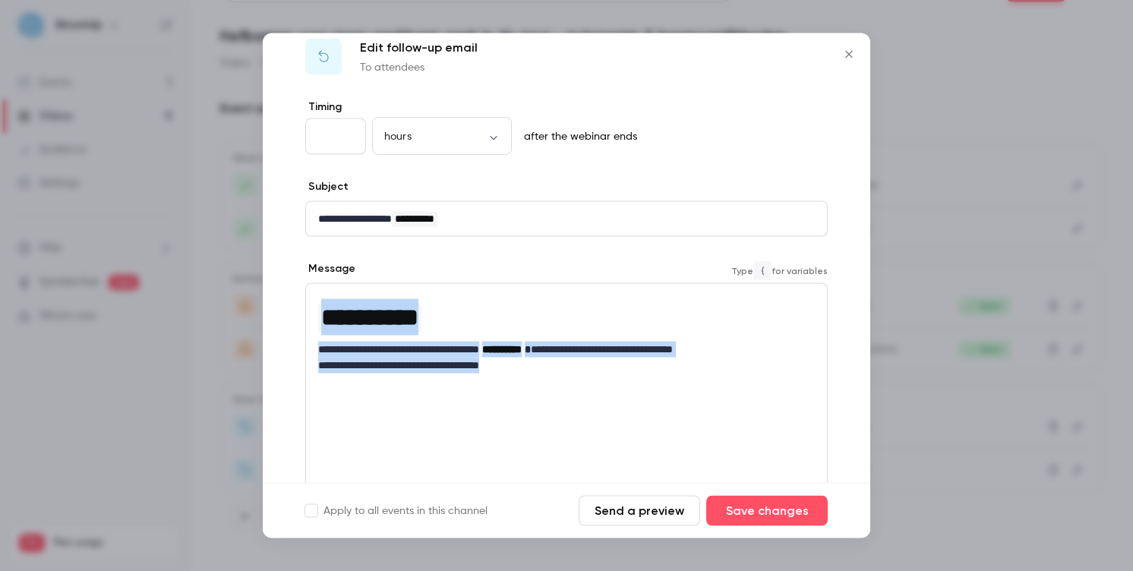
drag, startPoint x: 564, startPoint y: 375, endPoint x: 204, endPoint y: 239, distance: 384.2
click at [204, 239] on div "**********" at bounding box center [566, 285] width 1133 height 571
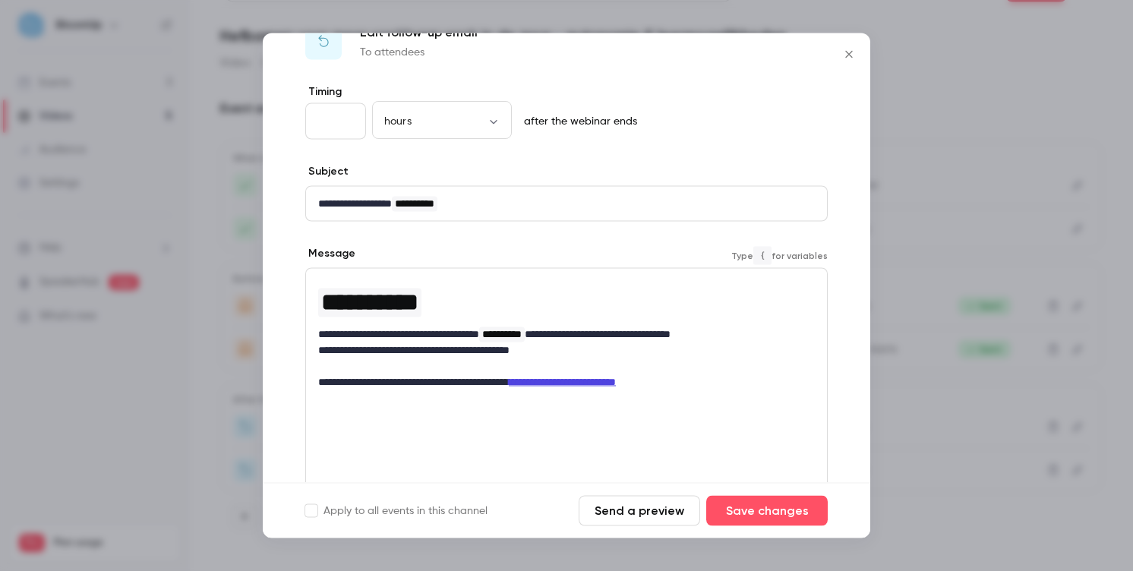
scroll to position [0, 0]
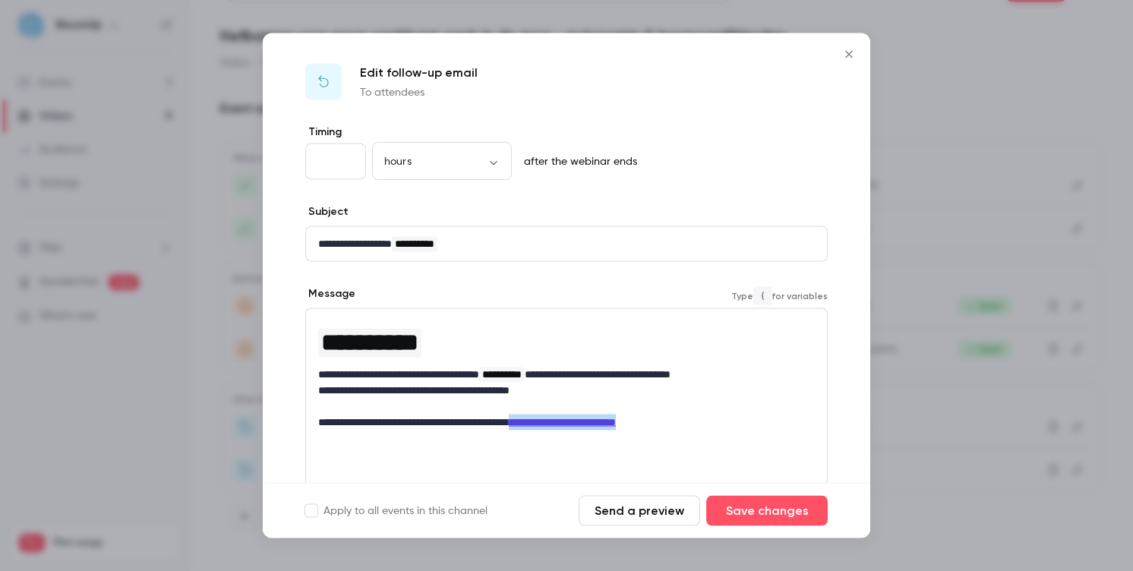
drag, startPoint x: 697, startPoint y: 423, endPoint x: 546, endPoint y: 424, distance: 150.4
click at [546, 424] on p "**********" at bounding box center [566, 423] width 497 height 16
click at [584, 453] on icon "link" at bounding box center [590, 449] width 12 height 11
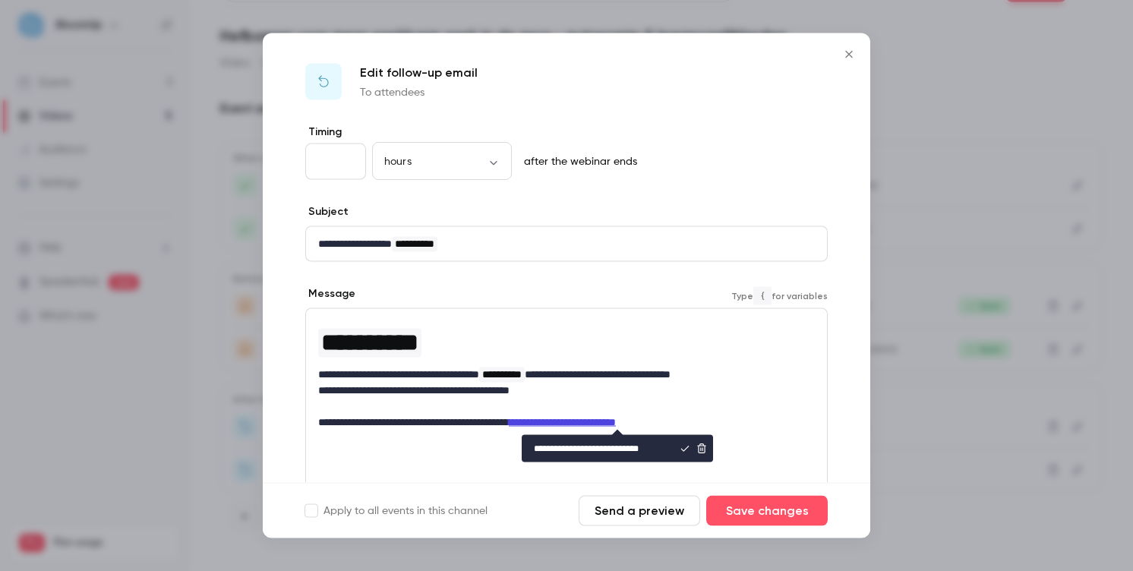
scroll to position [0, 2]
type input "**********"
click at [684, 451] on icon "editor" at bounding box center [685, 449] width 11 height 11
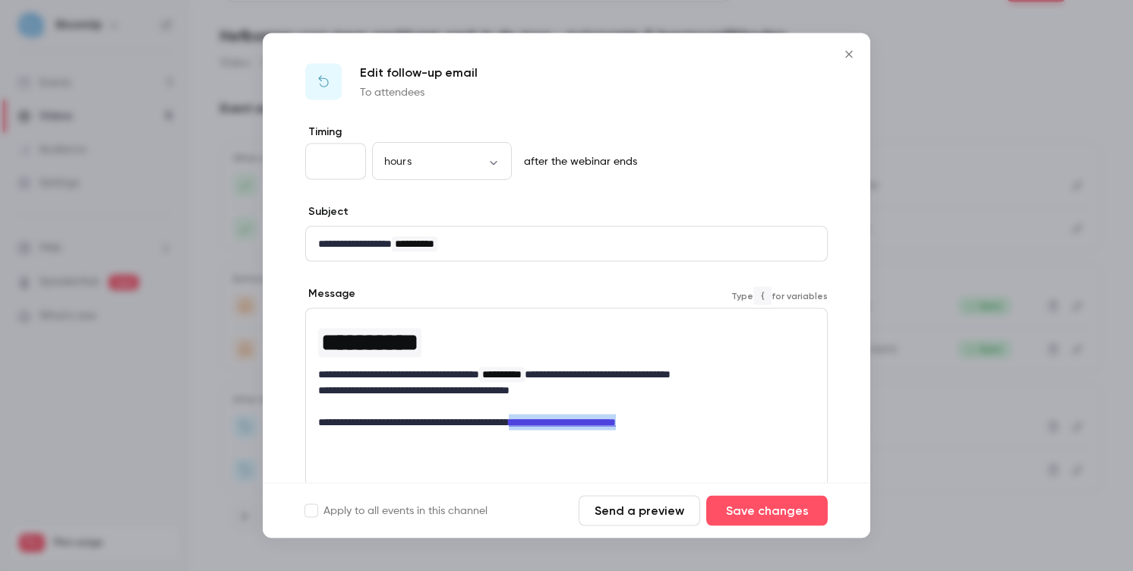
click at [711, 430] on p "**********" at bounding box center [566, 423] width 497 height 16
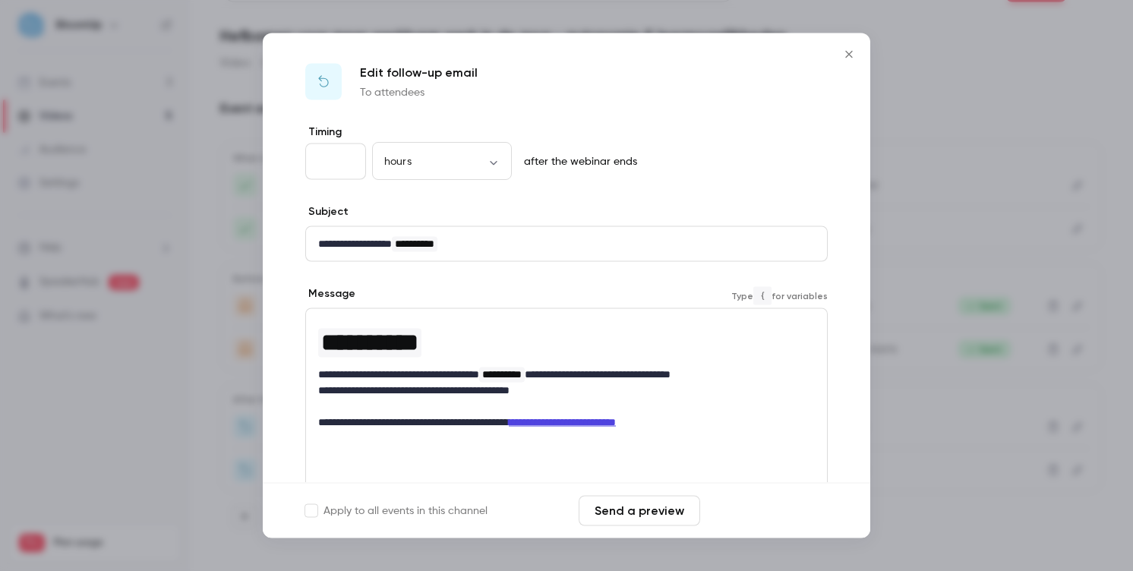
click at [746, 516] on button "Save changes" at bounding box center [767, 511] width 122 height 30
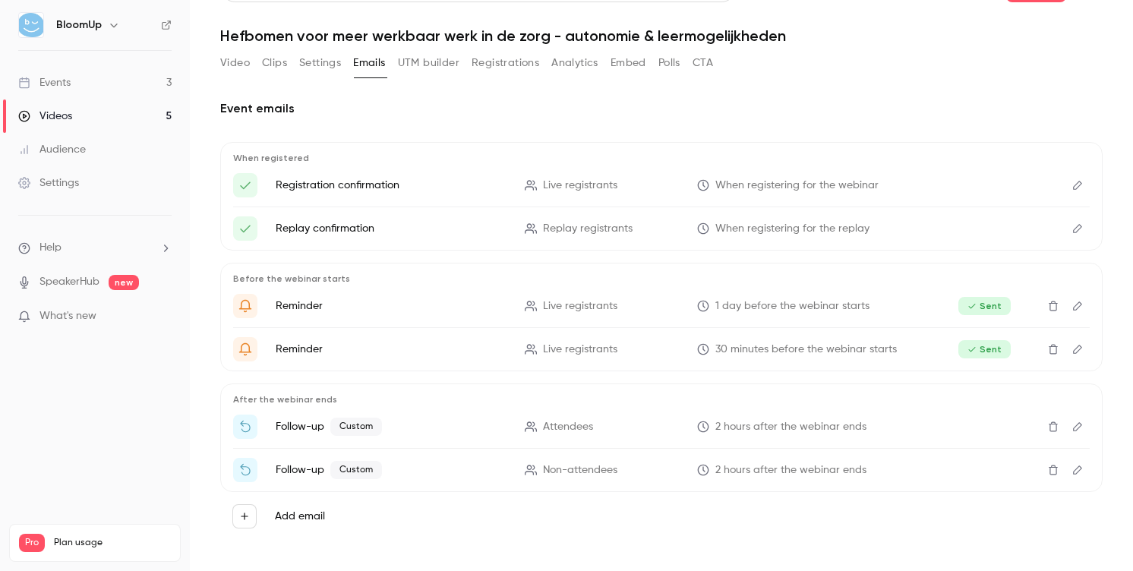
click at [1081, 422] on icon "Edit" at bounding box center [1078, 427] width 12 height 11
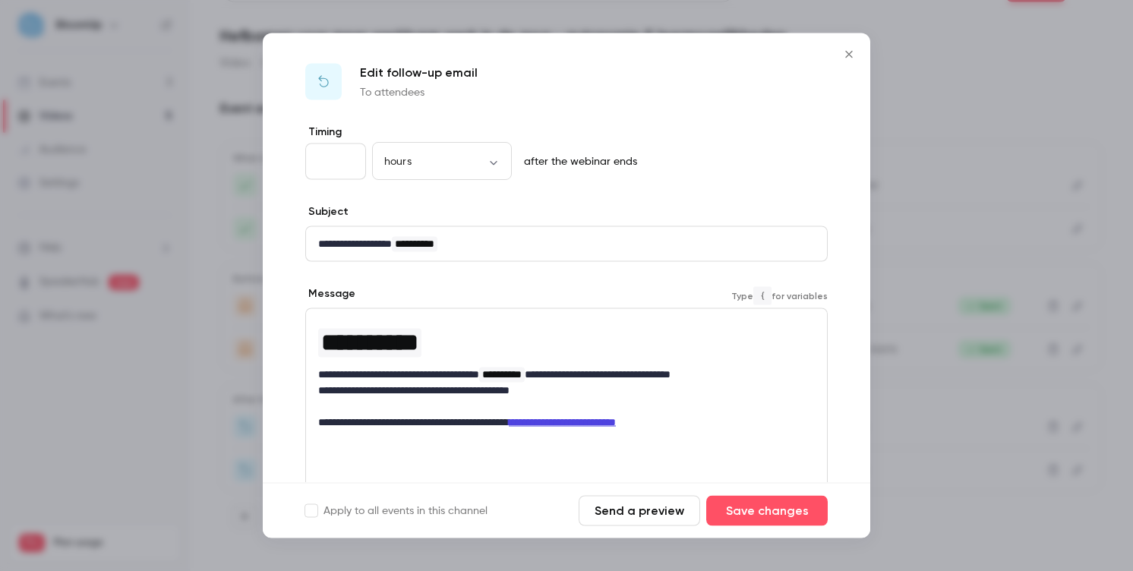
click at [616, 422] on link "**********" at bounding box center [562, 422] width 107 height 11
click at [616, 419] on link "**********" at bounding box center [562, 422] width 107 height 11
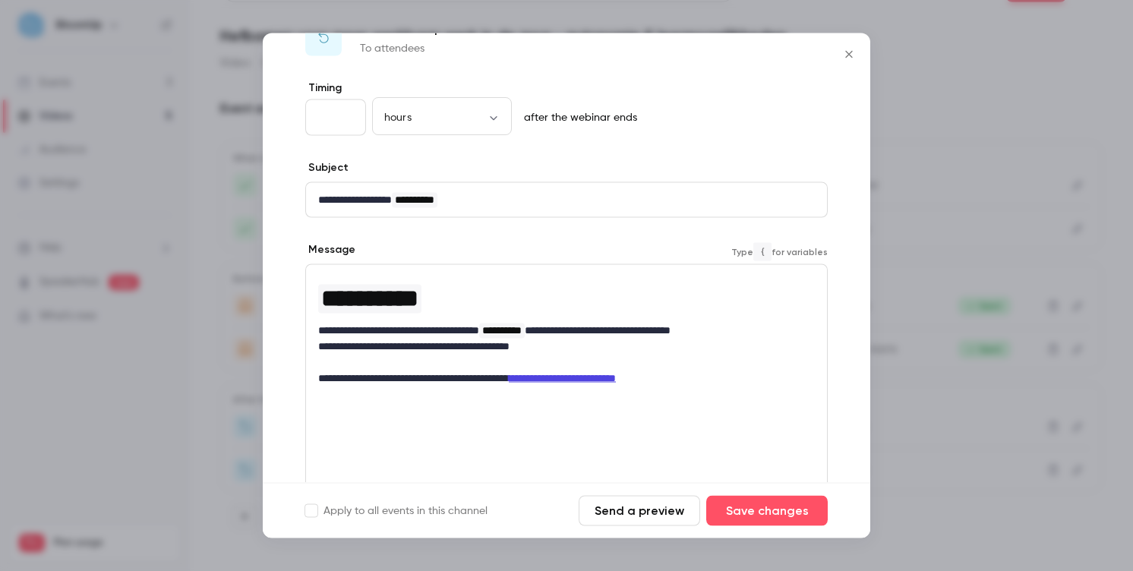
scroll to position [78, 0]
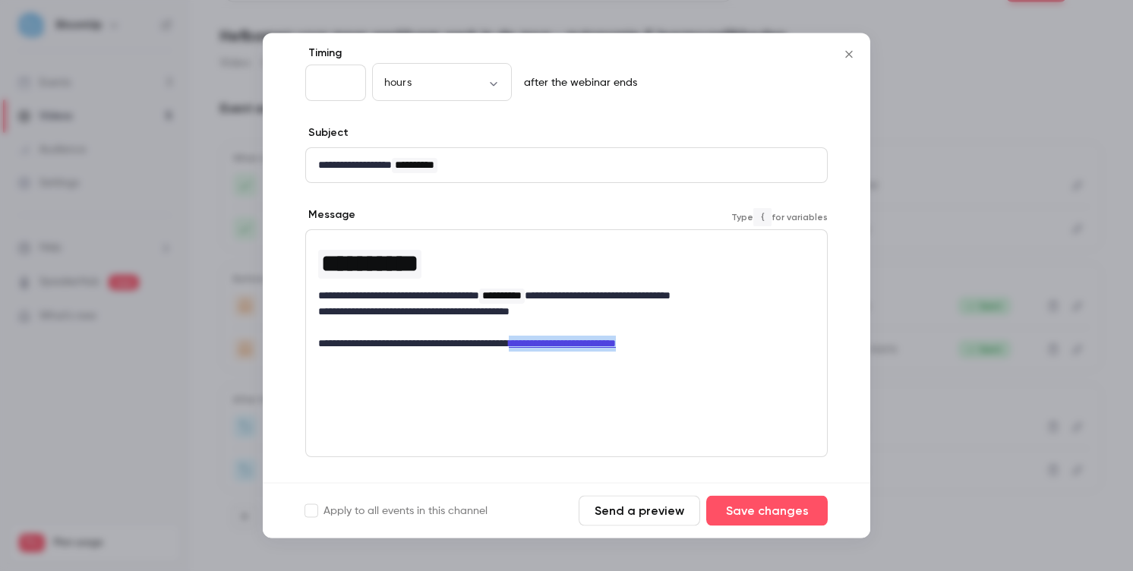
drag, startPoint x: 545, startPoint y: 346, endPoint x: 803, endPoint y: 346, distance: 258.3
click at [804, 346] on p "**********" at bounding box center [566, 345] width 497 height 16
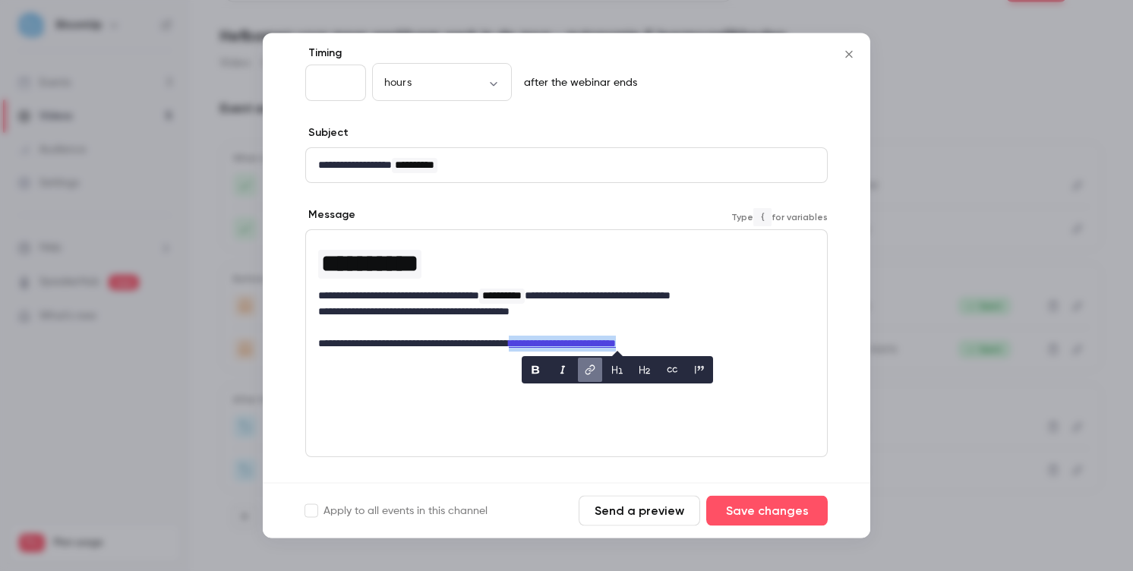
click at [591, 369] on icon "link" at bounding box center [590, 370] width 12 height 11
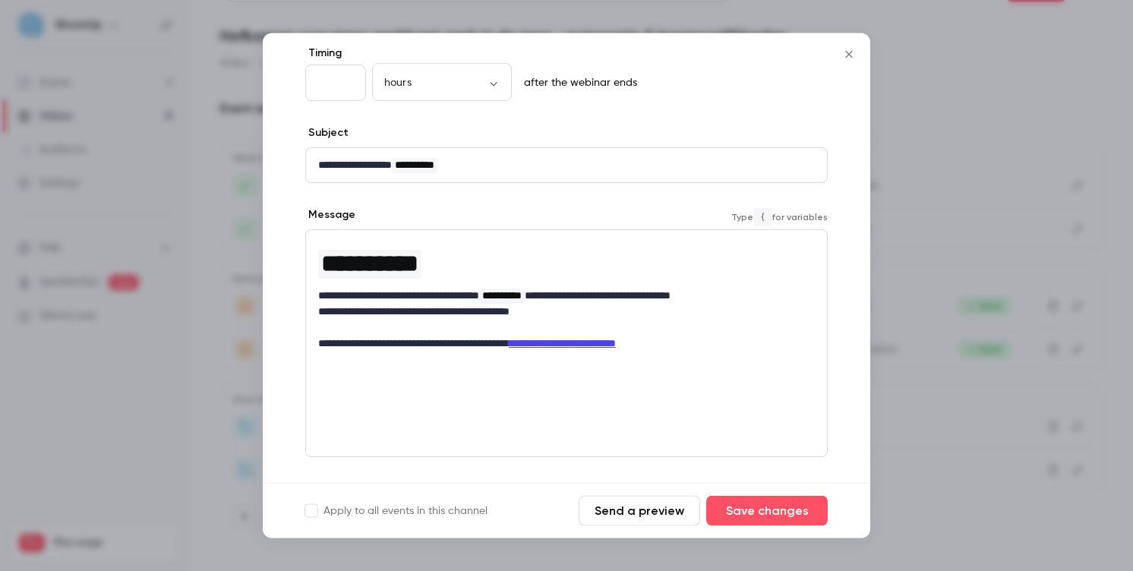
click at [523, 337] on p "**********" at bounding box center [566, 345] width 497 height 16
drag, startPoint x: 545, startPoint y: 345, endPoint x: 728, endPoint y: 348, distance: 182.3
click at [728, 348] on p "**********" at bounding box center [566, 345] width 497 height 16
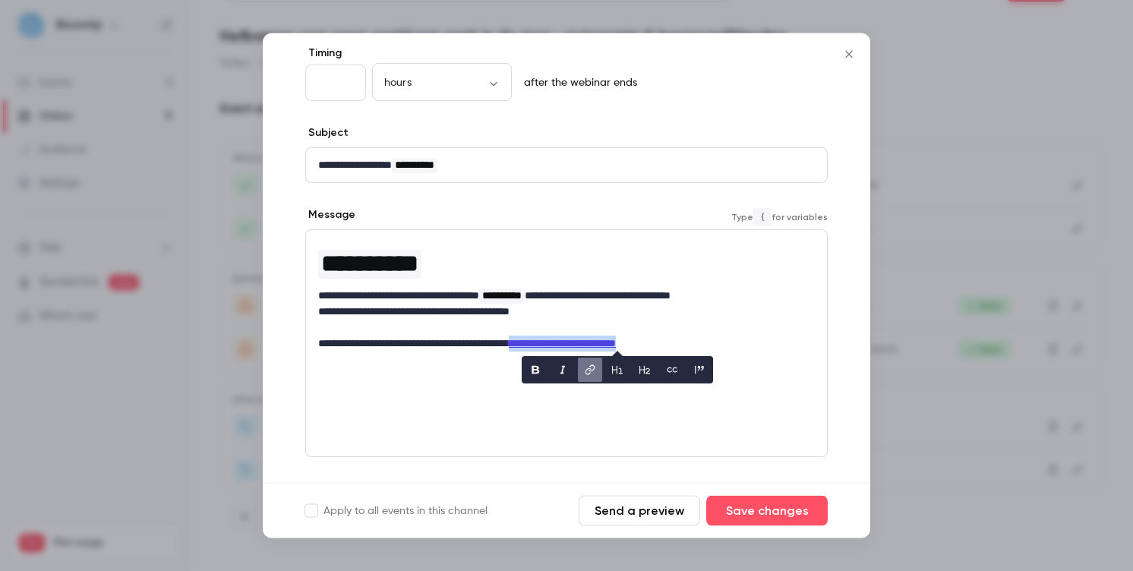
click at [587, 373] on icon "link" at bounding box center [590, 370] width 12 height 11
click at [592, 374] on input "**********" at bounding box center [598, 370] width 152 height 27
click at [755, 381] on div "**********" at bounding box center [566, 344] width 523 height 228
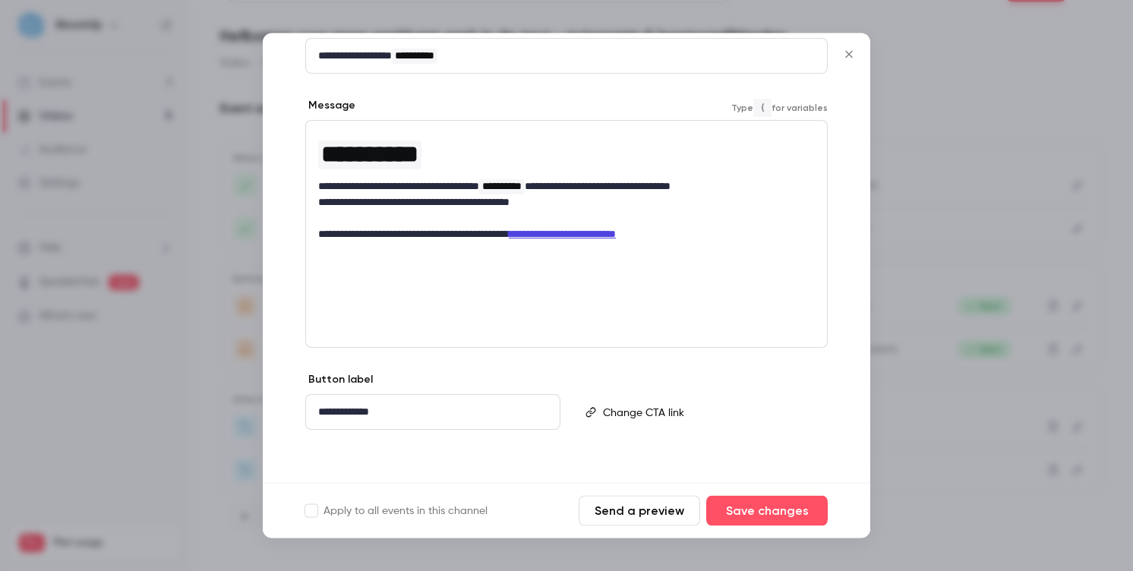
scroll to position [190, 0]
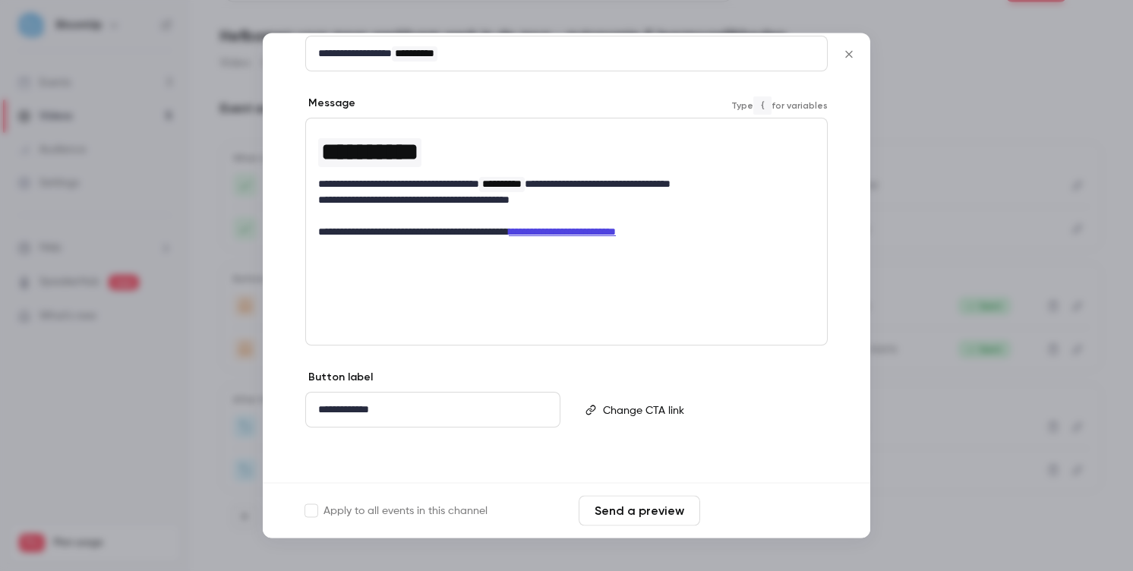
click at [738, 504] on button "Save changes" at bounding box center [767, 511] width 122 height 30
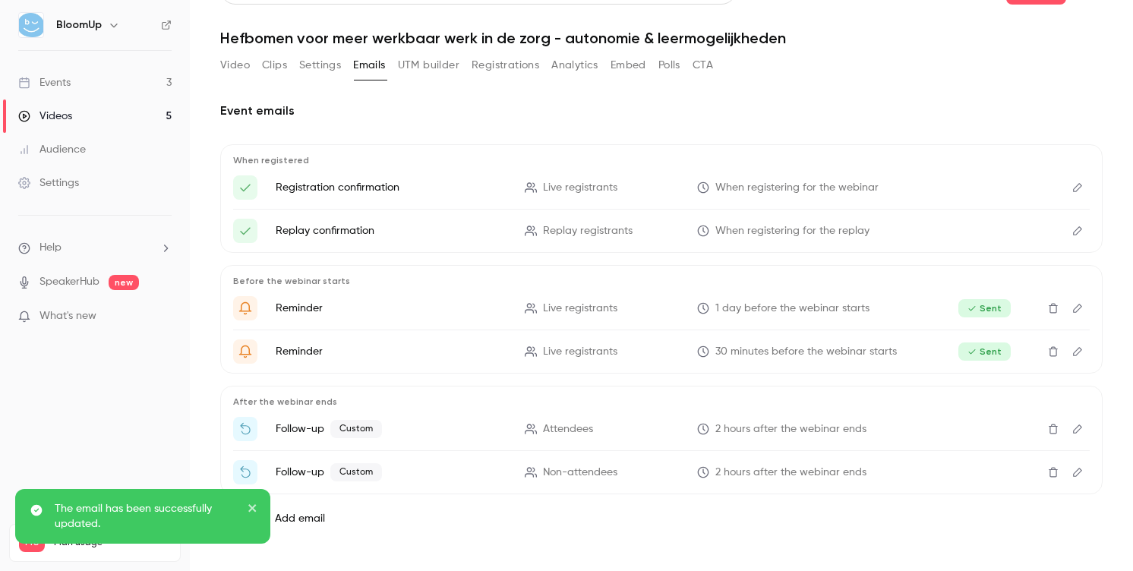
scroll to position [37, 0]
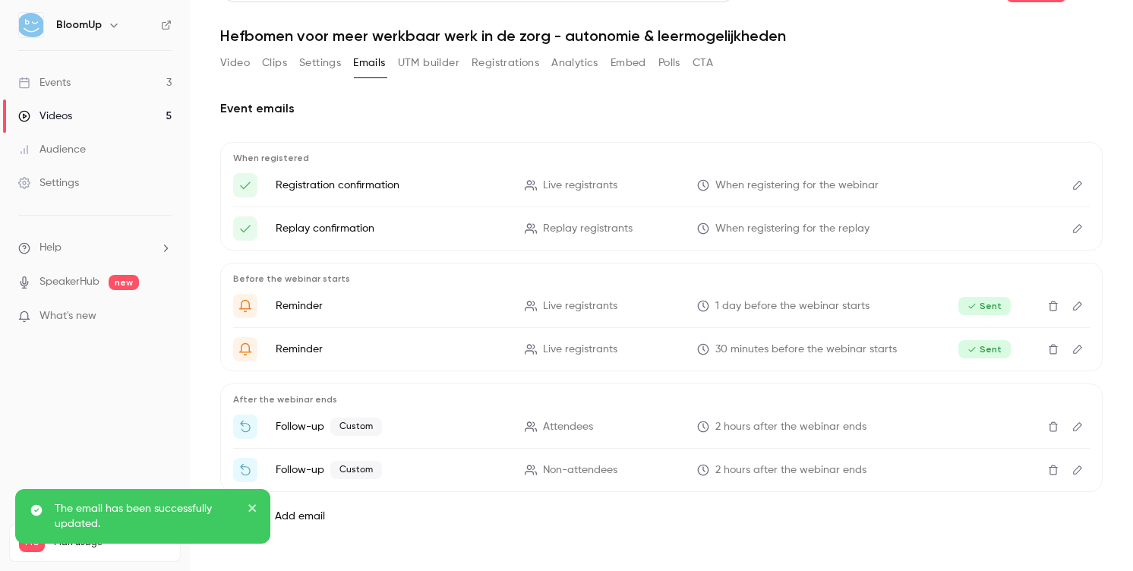
click at [1079, 472] on icon "Edit" at bounding box center [1078, 470] width 12 height 11
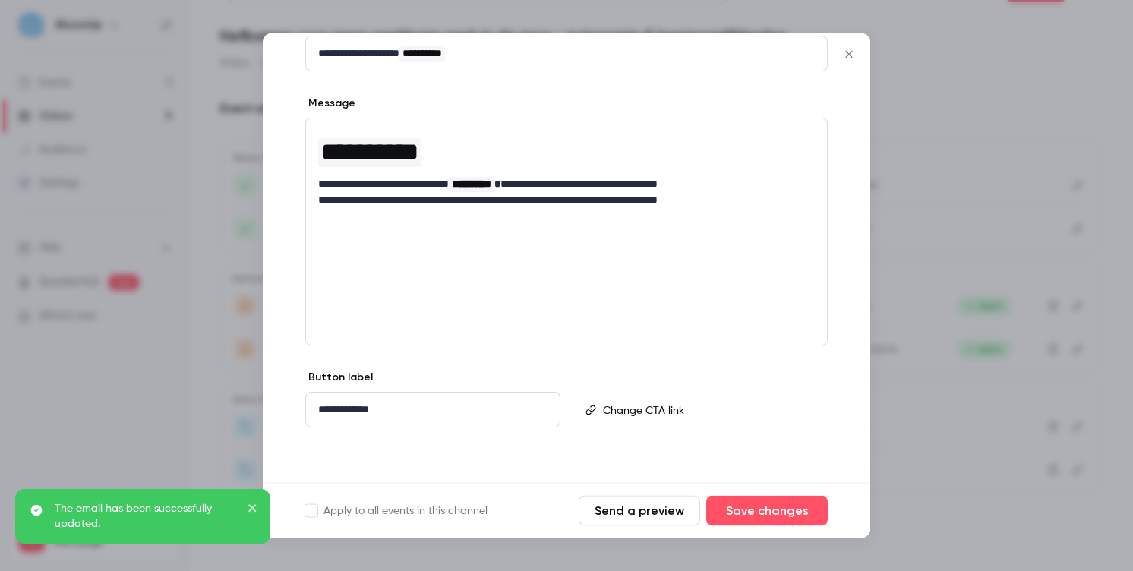
scroll to position [0, 0]
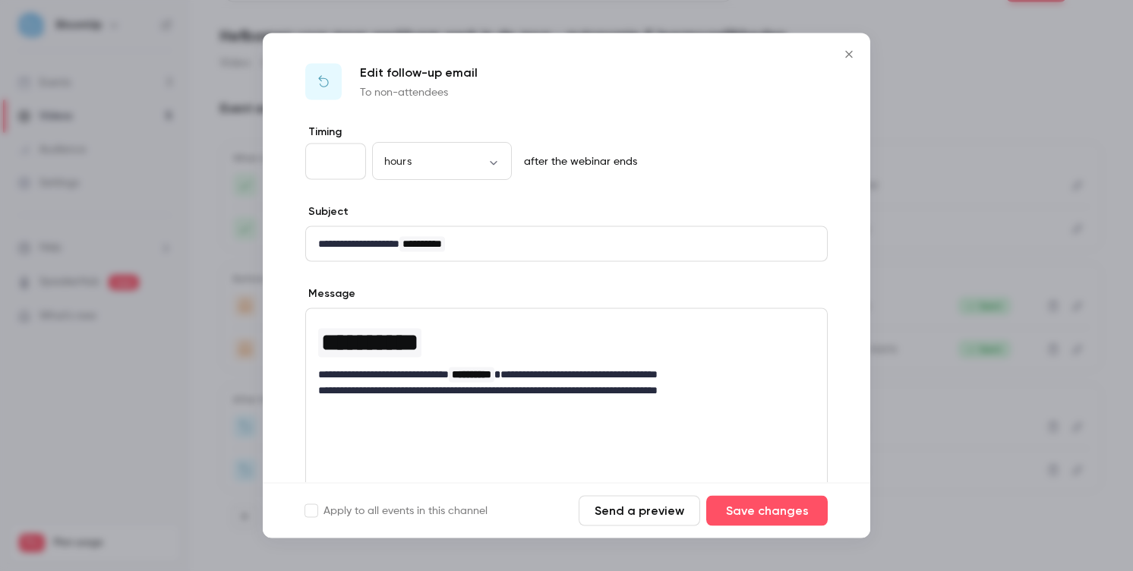
click at [845, 56] on icon "Close" at bounding box center [849, 55] width 18 height 12
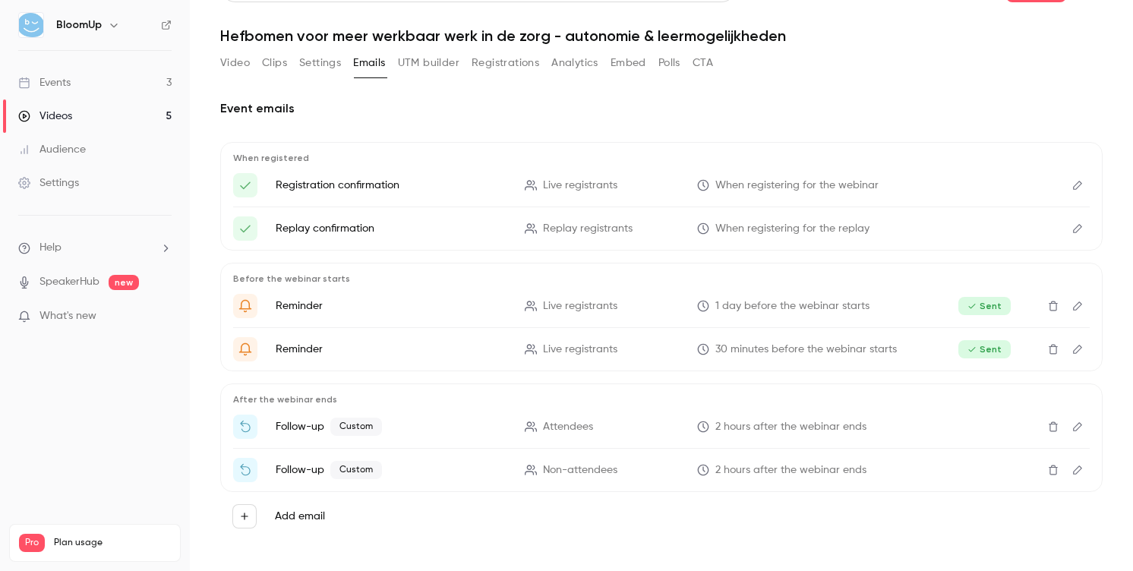
click at [1079, 425] on icon "Edit" at bounding box center [1078, 427] width 12 height 11
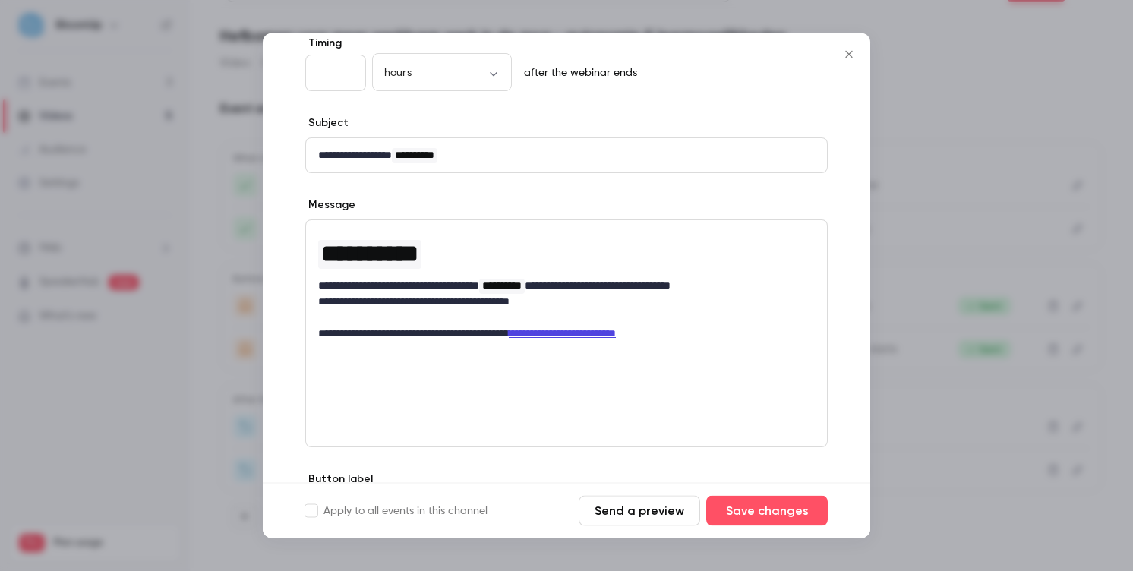
scroll to position [108, 0]
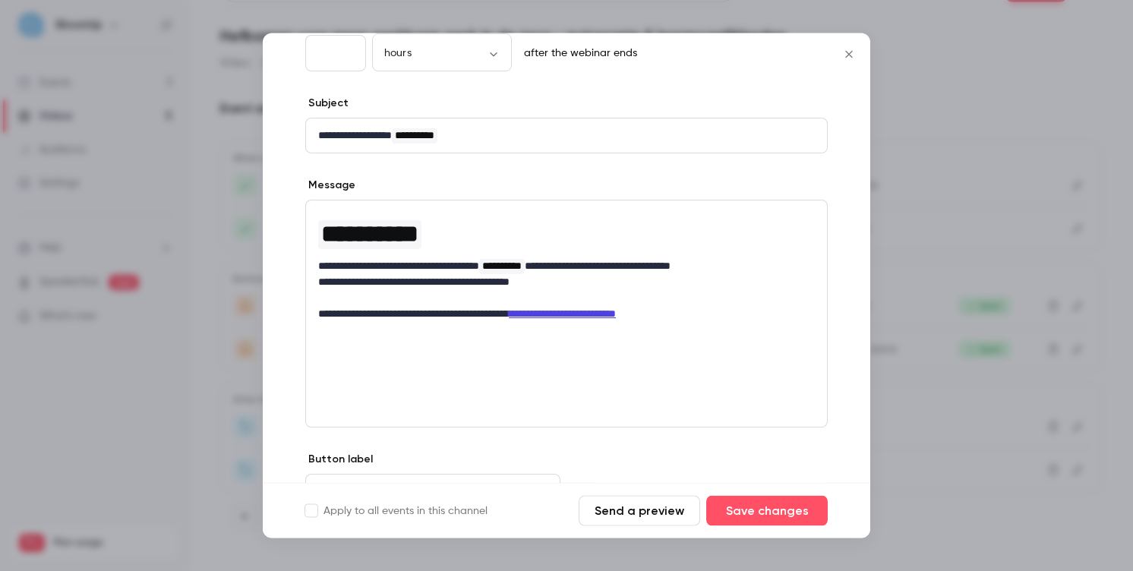
click at [848, 46] on button "Close" at bounding box center [849, 54] width 30 height 30
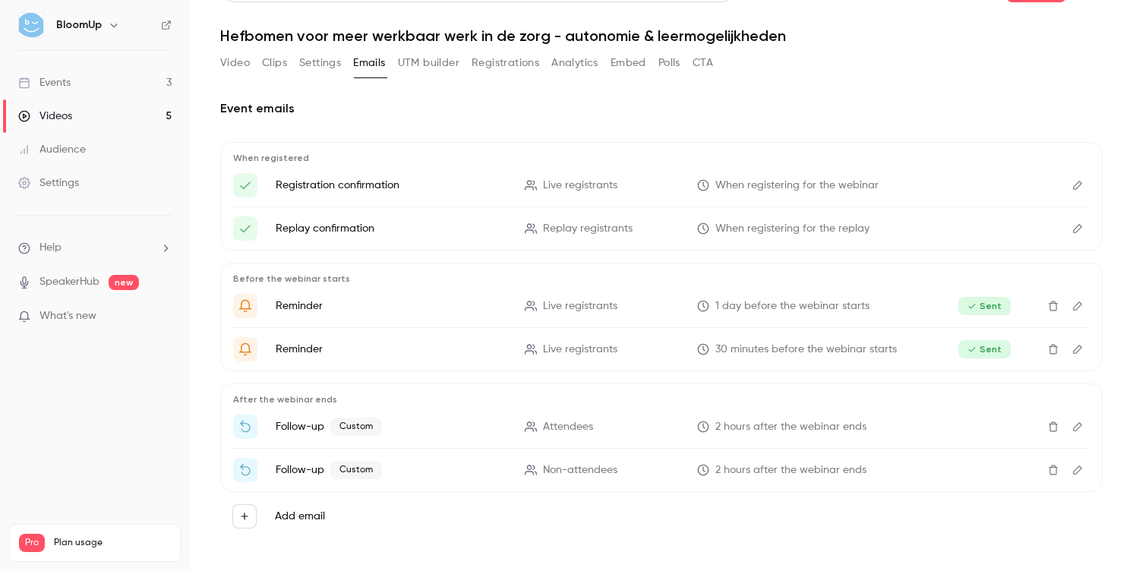
click at [1075, 469] on icon "Edit" at bounding box center [1078, 470] width 12 height 11
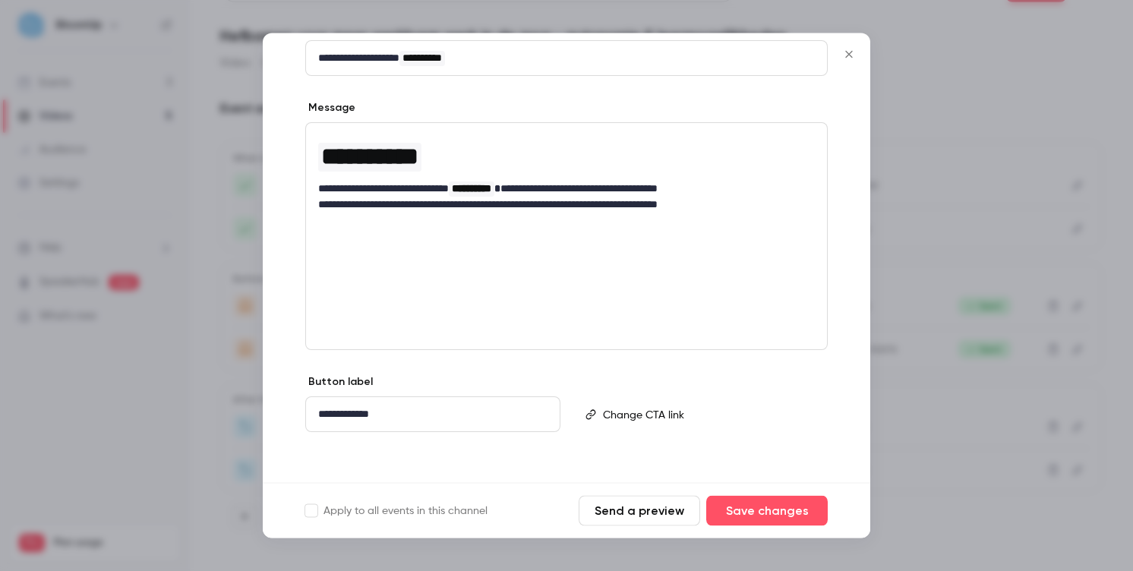
scroll to position [190, 0]
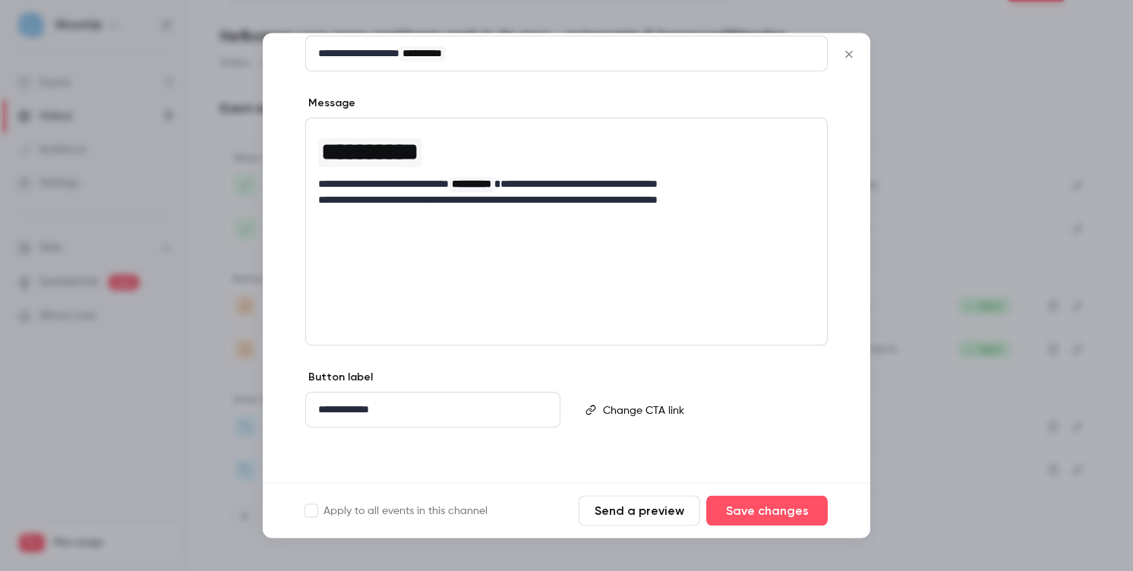
click at [848, 59] on icon "Close" at bounding box center [849, 55] width 18 height 12
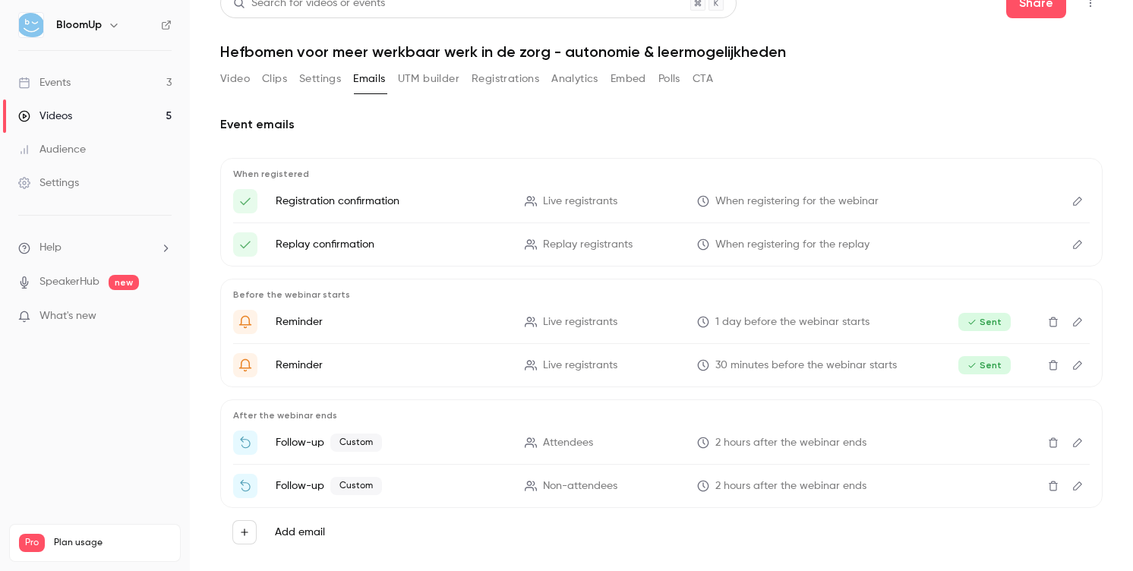
scroll to position [0, 0]
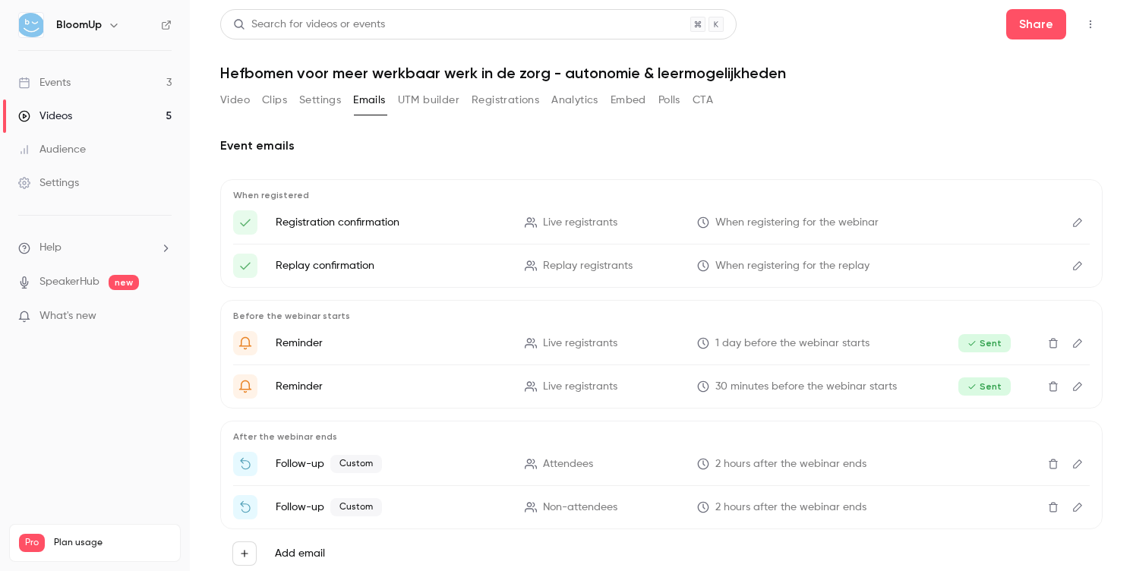
click at [118, 85] on link "Events 3" at bounding box center [95, 82] width 190 height 33
